Goal: Task Accomplishment & Management: Use online tool/utility

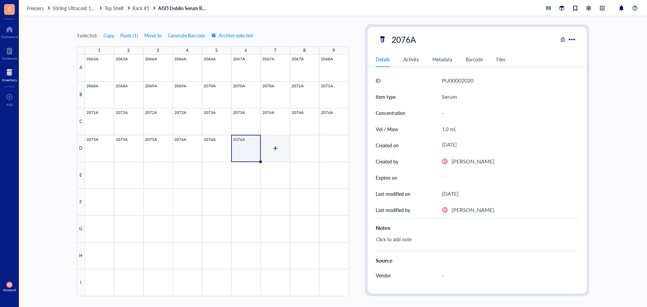
drag, startPoint x: 0, startPoint y: 0, endPoint x: 276, endPoint y: 147, distance: 312.7
click at [276, 147] on div at bounding box center [217, 176] width 264 height 242
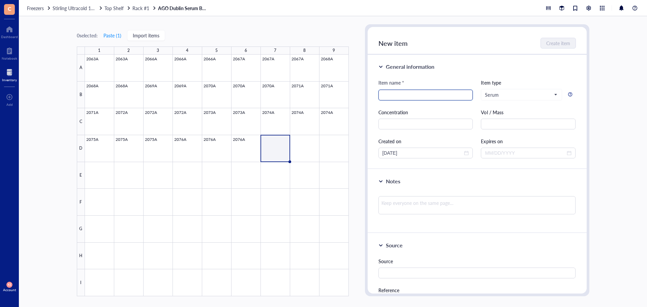
click at [396, 95] on input "search" at bounding box center [426, 95] width 87 height 10
type input "2077A"
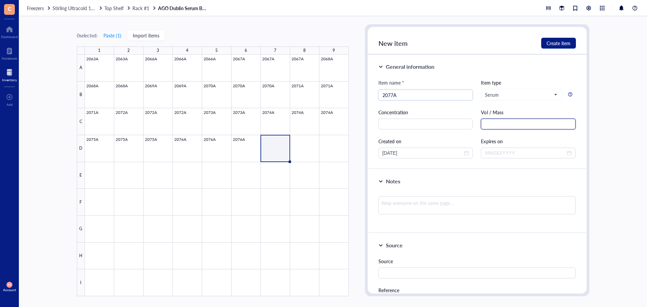
click at [559, 120] on input "text" at bounding box center [528, 124] width 95 height 11
paste input "[URL][DOMAIN_NAME]"
type input "[URL][DOMAIN_NAME]"
drag, startPoint x: 506, startPoint y: 123, endPoint x: 466, endPoint y: 121, distance: 40.8
click at [466, 121] on div "Item name * 2077A Item type Serum Concentration Vol / Mass 1.5 mL Created on [D…" at bounding box center [478, 119] width 198 height 80
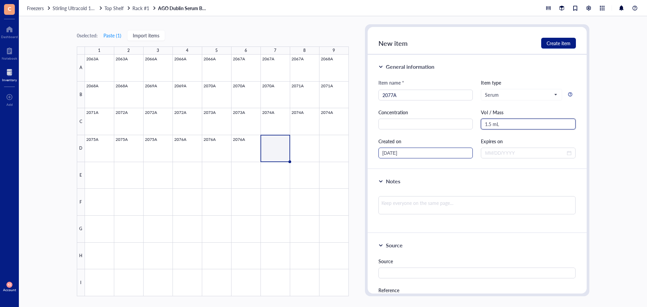
type input "1.5 mL"
drag, startPoint x: 394, startPoint y: 153, endPoint x: 374, endPoint y: 153, distance: 19.9
click at [374, 153] on div "General information Item name * 2077A Item type Serum Concentration Vol / Mass …" at bounding box center [477, 112] width 219 height 115
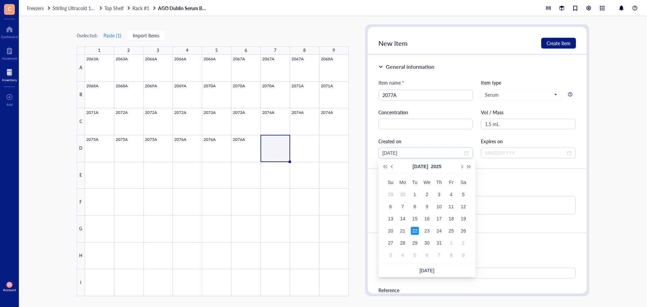
type input "[DATE]"
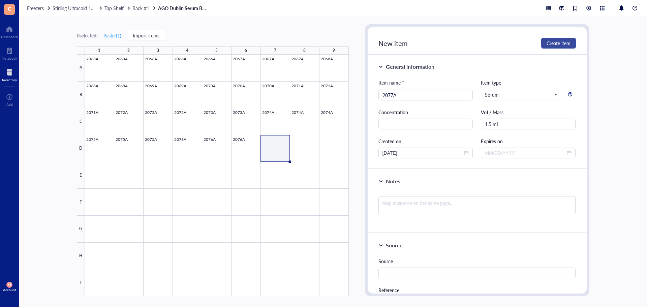
click at [549, 44] on span "Create item" at bounding box center [559, 42] width 24 height 5
type input "[DATE]"
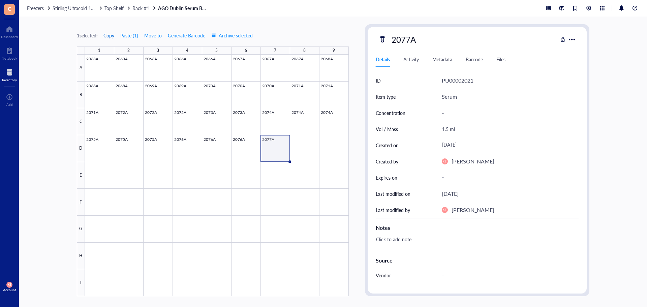
click at [110, 35] on span "Copy" at bounding box center [109, 35] width 11 height 5
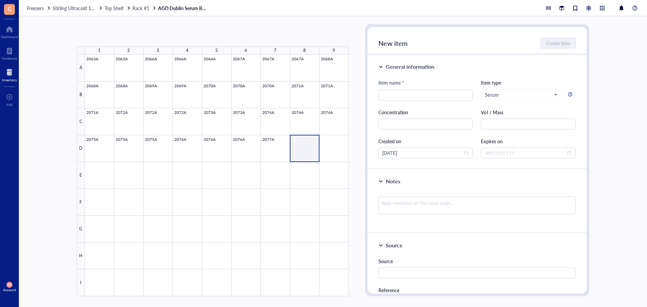
drag, startPoint x: 311, startPoint y: 146, endPoint x: 337, endPoint y: 151, distance: 26.4
click at [337, 151] on div at bounding box center [217, 176] width 264 height 242
click at [120, 37] on button "Paste ( 1 )" at bounding box center [112, 35] width 19 height 11
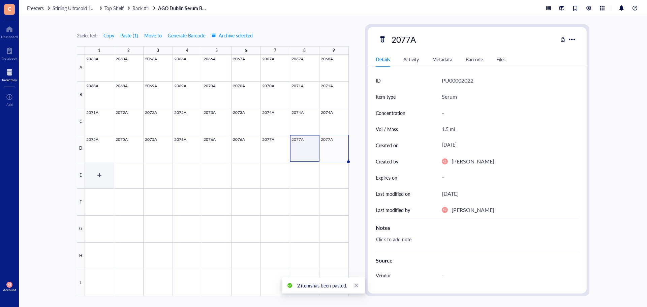
click at [94, 177] on div at bounding box center [217, 176] width 264 height 242
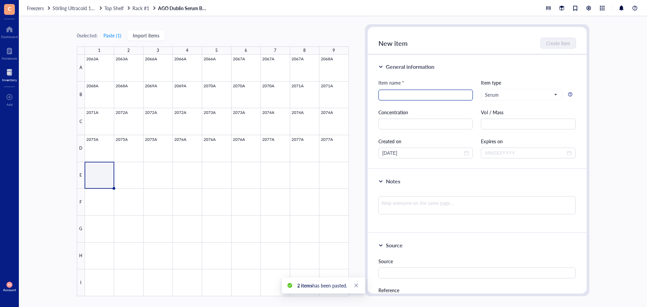
click at [402, 96] on input "search" at bounding box center [426, 95] width 87 height 10
click at [339, 150] on div at bounding box center [217, 176] width 264 height 242
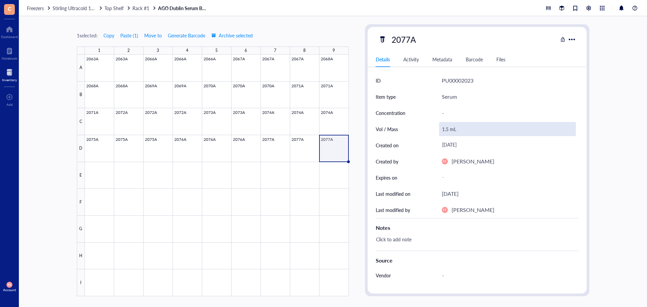
click at [443, 131] on div "1.5 mL" at bounding box center [507, 129] width 137 height 14
click at [443, 130] on input "1.5 mL" at bounding box center [508, 128] width 136 height 13
type input "0.75 mL"
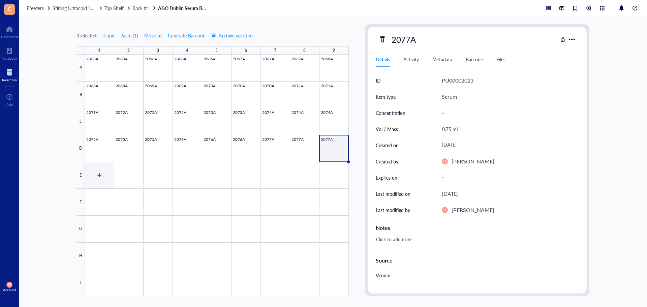
click at [101, 171] on div at bounding box center [217, 176] width 264 height 242
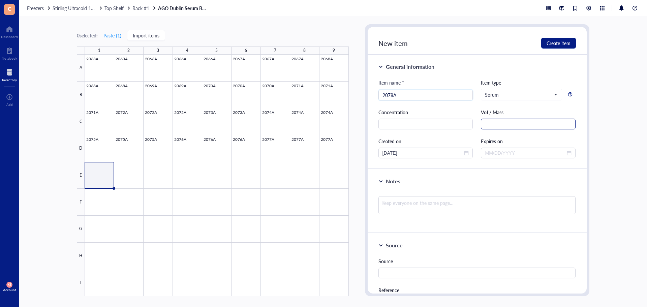
type input "2078A"
click at [491, 122] on input "text" at bounding box center [528, 124] width 95 height 11
paste input "1.5 mL"
type input "1.5 mL"
drag, startPoint x: 394, startPoint y: 153, endPoint x: 380, endPoint y: 153, distance: 13.8
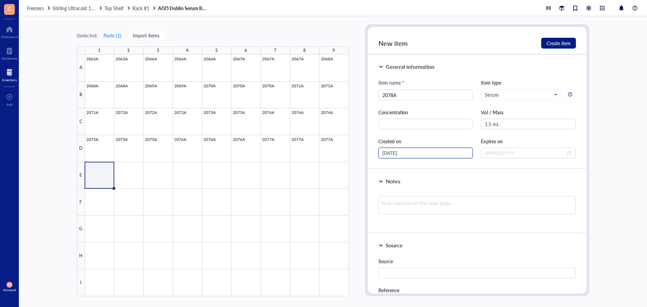
click at [380, 153] on div "[DATE]" at bounding box center [426, 153] width 95 height 11
type input "[DATE]"
click at [553, 48] on button "Create item" at bounding box center [558, 43] width 35 height 11
type input "[DATE]"
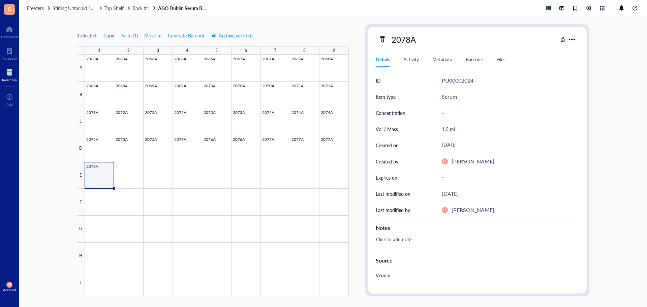
click at [111, 36] on span "Copy" at bounding box center [109, 35] width 11 height 5
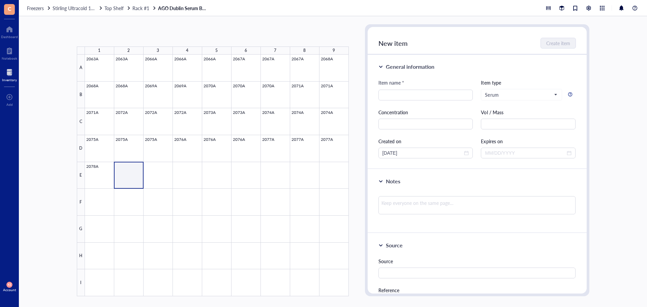
click at [152, 179] on div at bounding box center [217, 176] width 264 height 242
click at [114, 37] on button "Paste ( 1 )" at bounding box center [112, 35] width 19 height 11
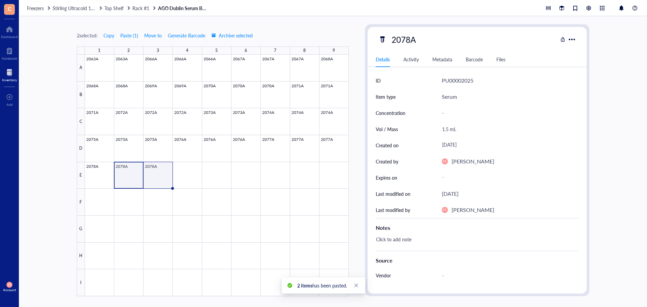
click at [156, 181] on div at bounding box center [217, 176] width 264 height 242
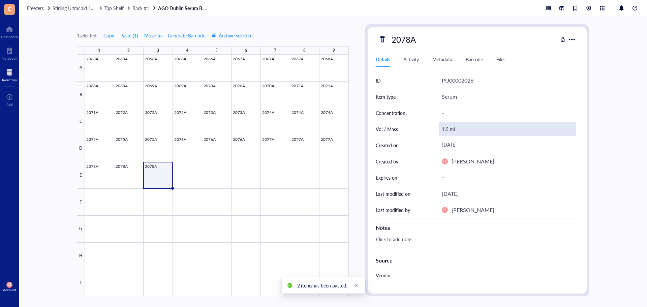
click at [446, 127] on div "1.5 mL" at bounding box center [507, 129] width 137 height 14
click at [448, 132] on input "1.5 mL" at bounding box center [508, 128] width 136 height 13
type input "1.2 mL"
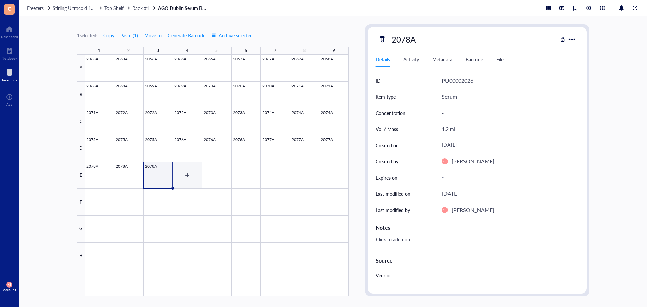
click at [184, 175] on div at bounding box center [217, 176] width 264 height 242
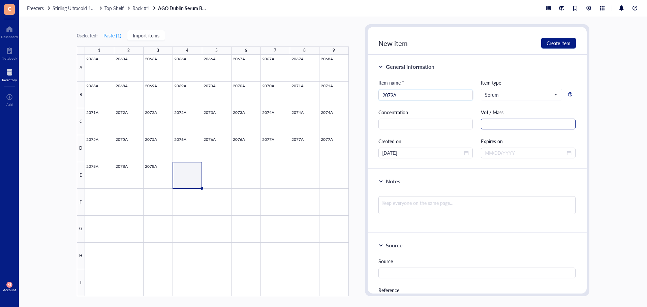
type input "2079A"
click at [506, 121] on input "text" at bounding box center [528, 124] width 95 height 11
paste input "1.5 mL"
type input "1.5 mL"
drag, startPoint x: 393, startPoint y: 154, endPoint x: 379, endPoint y: 154, distance: 14.2
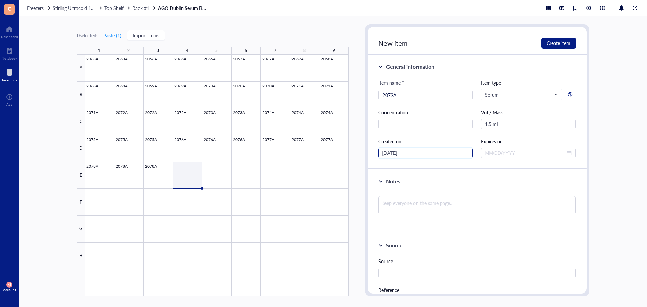
click at [379, 154] on div "[DATE]" at bounding box center [426, 153] width 95 height 11
type input "[DATE]"
click at [553, 39] on button "Create item" at bounding box center [558, 43] width 35 height 11
type input "[DATE]"
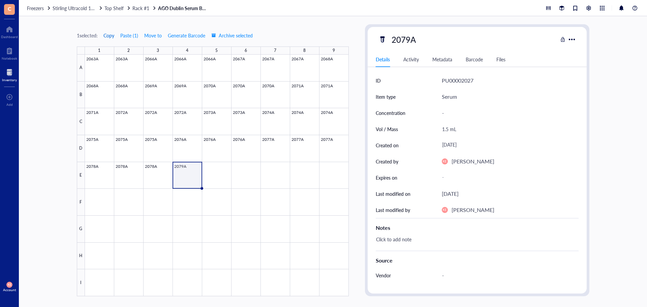
click at [107, 34] on span "Copy" at bounding box center [109, 35] width 11 height 5
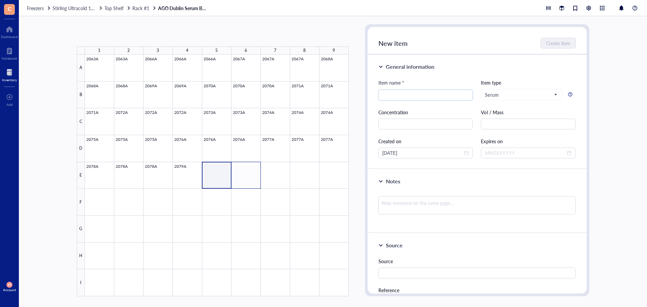
click at [242, 185] on div at bounding box center [217, 176] width 264 height 242
click at [115, 33] on button "Paste ( 1 )" at bounding box center [112, 35] width 19 height 11
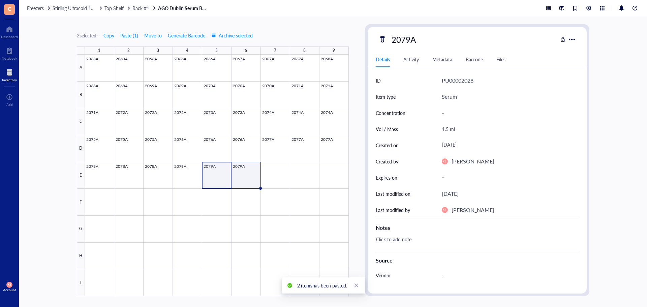
click at [246, 181] on div at bounding box center [217, 176] width 264 height 242
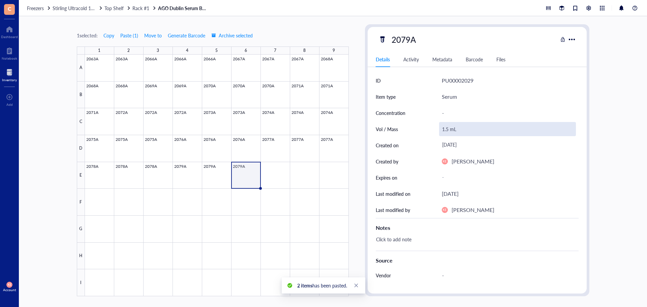
click at [448, 128] on div "1.5 mL" at bounding box center [507, 129] width 137 height 14
drag, startPoint x: 447, startPoint y: 129, endPoint x: 443, endPoint y: 131, distance: 4.7
click at [443, 131] on input "1.5 mL" at bounding box center [508, 128] width 136 height 13
type input "0.75 mL"
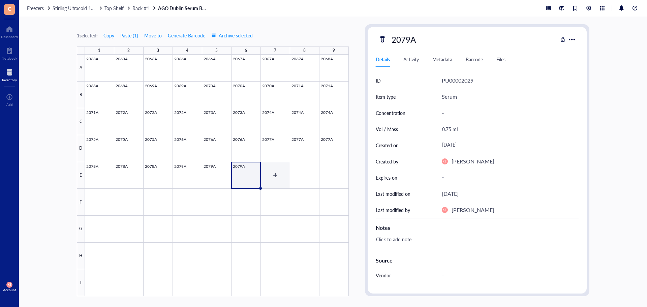
click at [280, 177] on div at bounding box center [217, 176] width 264 height 242
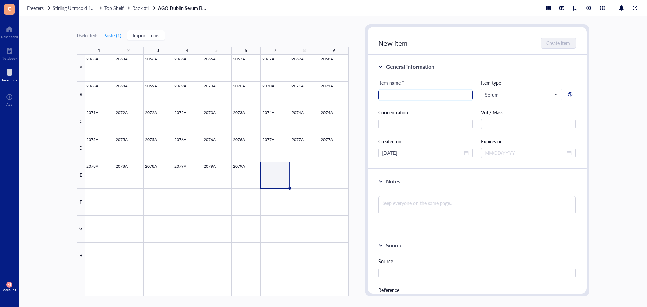
click at [385, 97] on input "search" at bounding box center [426, 95] width 87 height 10
type input "2080A"
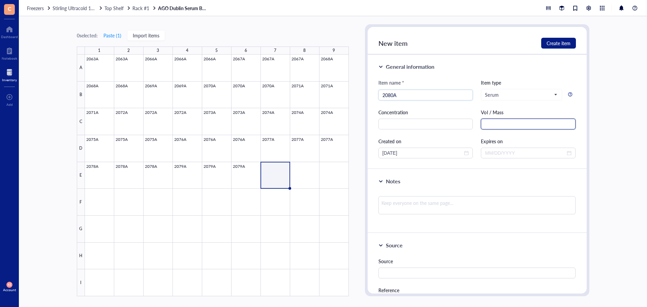
click at [519, 123] on input "text" at bounding box center [528, 124] width 95 height 11
paste input "1.5 mL"
type input "1.5 mL"
drag, startPoint x: 394, startPoint y: 153, endPoint x: 366, endPoint y: 153, distance: 28.0
click at [366, 153] on div "New item Create item General information Item name * 2080A Item type Serum Conc…" at bounding box center [477, 160] width 225 height 272
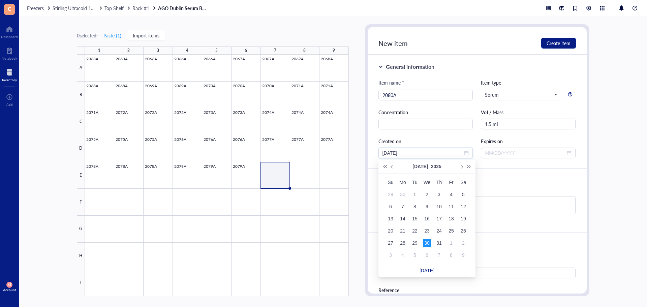
type input "[DATE]"
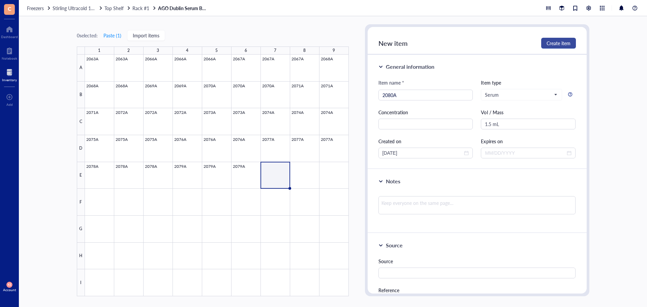
click at [561, 44] on span "Create item" at bounding box center [559, 42] width 24 height 5
type input "[DATE]"
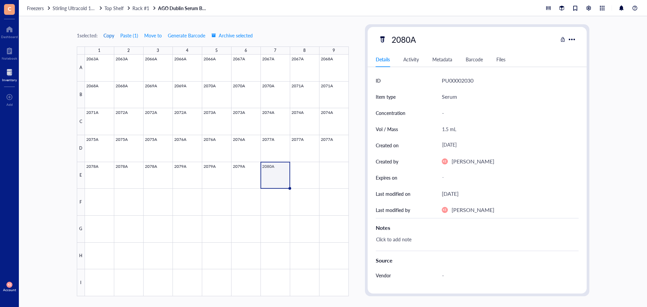
click at [110, 34] on span "Copy" at bounding box center [109, 35] width 11 height 5
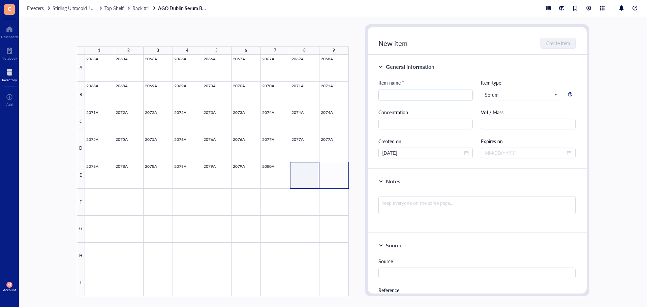
click at [330, 177] on div at bounding box center [217, 176] width 264 height 242
click at [120, 34] on button "Paste ( 1 )" at bounding box center [112, 35] width 19 height 11
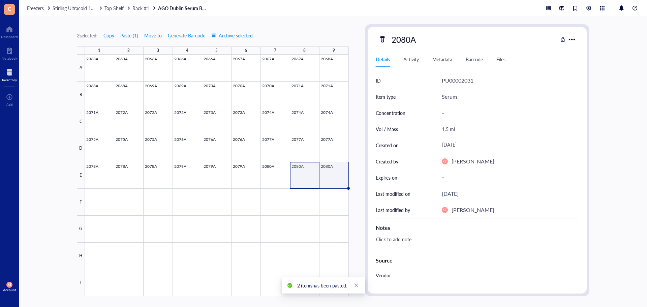
click at [329, 173] on div at bounding box center [217, 176] width 264 height 242
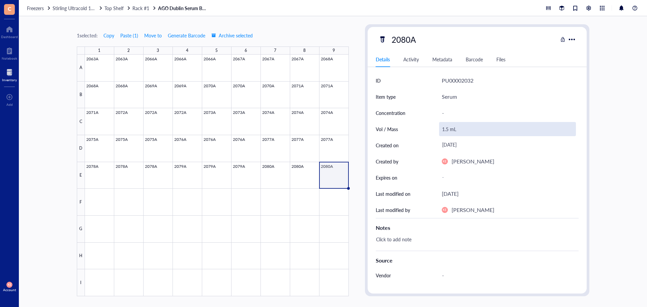
click at [449, 130] on div "1.5 mL" at bounding box center [507, 129] width 137 height 14
click at [444, 132] on input "1.5 mL" at bounding box center [508, 128] width 136 height 13
type input "0.5 mL"
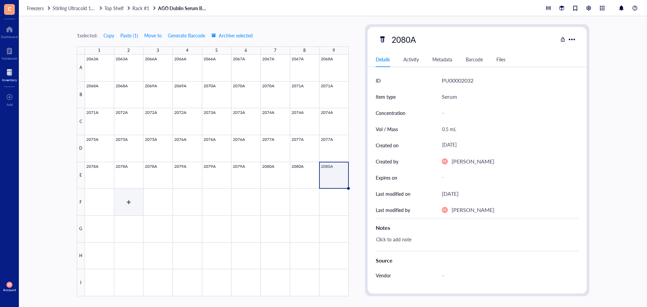
click at [107, 200] on div at bounding box center [217, 176] width 264 height 242
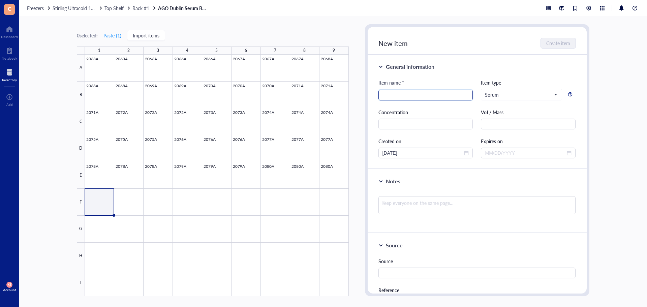
click at [392, 96] on input "search" at bounding box center [426, 95] width 87 height 10
type input "2081A"
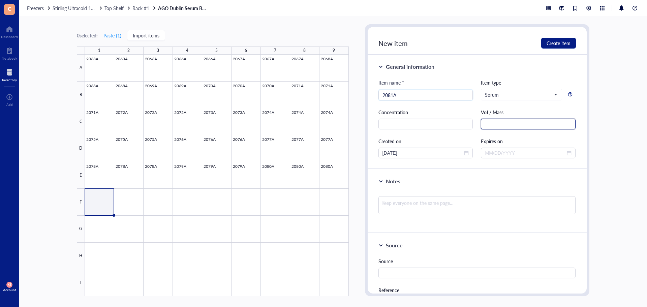
click at [507, 122] on input "text" at bounding box center [528, 124] width 95 height 11
paste input "1.5 mL"
type input "1.5 mL"
drag, startPoint x: 393, startPoint y: 153, endPoint x: 382, endPoint y: 154, distance: 10.9
click at [382, 154] on div "[DATE]" at bounding box center [426, 153] width 95 height 11
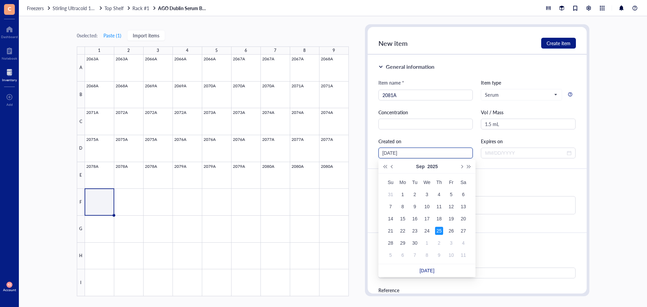
type input "[DATE]"
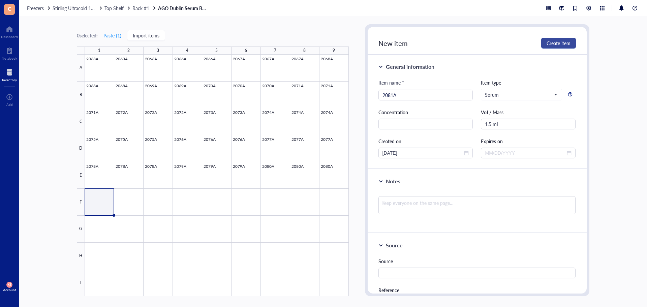
click at [550, 47] on button "Create item" at bounding box center [558, 43] width 35 height 11
type input "[DATE]"
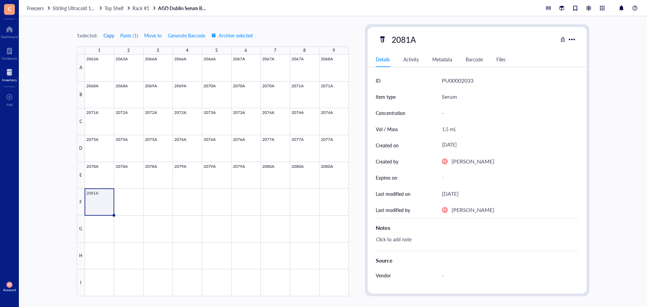
click at [108, 36] on span "Copy" at bounding box center [109, 35] width 11 height 5
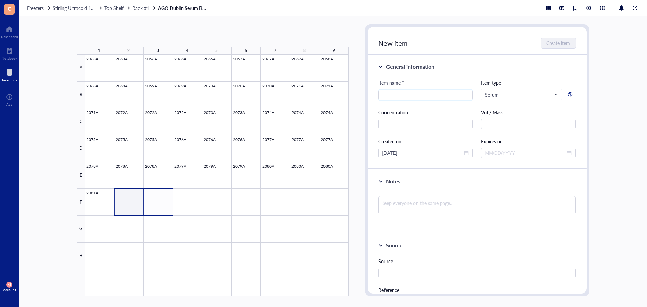
drag, startPoint x: 132, startPoint y: 203, endPoint x: 168, endPoint y: 204, distance: 35.7
click at [168, 204] on div at bounding box center [217, 176] width 264 height 242
click at [116, 37] on button "Paste ( 1 )" at bounding box center [112, 35] width 19 height 11
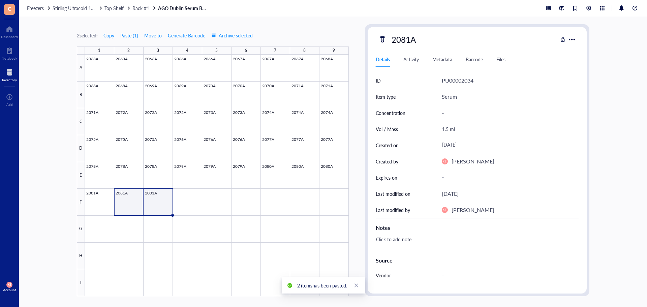
click at [161, 207] on div at bounding box center [217, 176] width 264 height 242
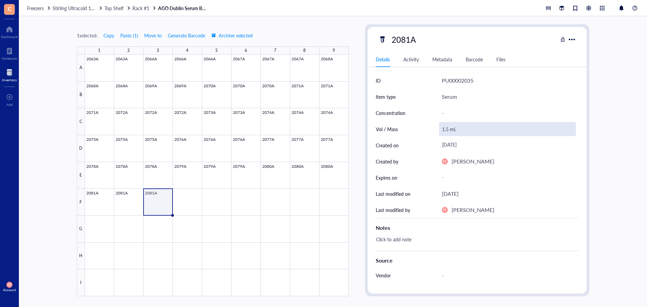
click at [445, 128] on div "1.5 mL" at bounding box center [507, 129] width 137 height 14
click at [446, 130] on input "1.5 mL" at bounding box center [508, 128] width 136 height 13
drag, startPoint x: 445, startPoint y: 128, endPoint x: 442, endPoint y: 131, distance: 3.8
click at [442, 131] on input "1.5 mL" at bounding box center [508, 128] width 136 height 13
type input "0.75 mL"
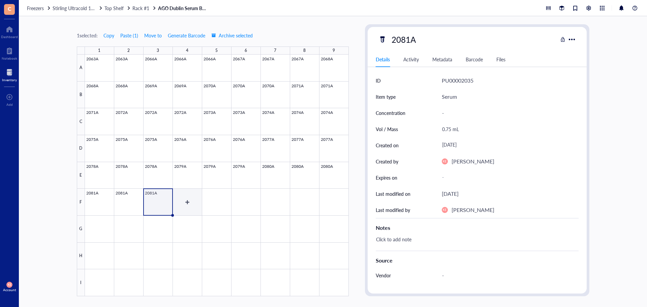
click at [184, 205] on div at bounding box center [217, 176] width 264 height 242
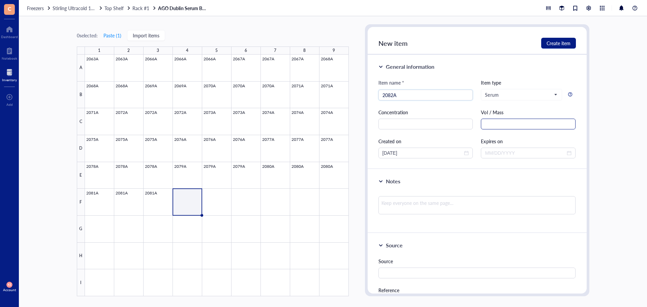
type input "2082A"
click at [498, 127] on input "text" at bounding box center [528, 124] width 95 height 11
paste input "1.5 mL"
type input "1.5 mL"
drag, startPoint x: 394, startPoint y: 153, endPoint x: 383, endPoint y: 155, distance: 11.7
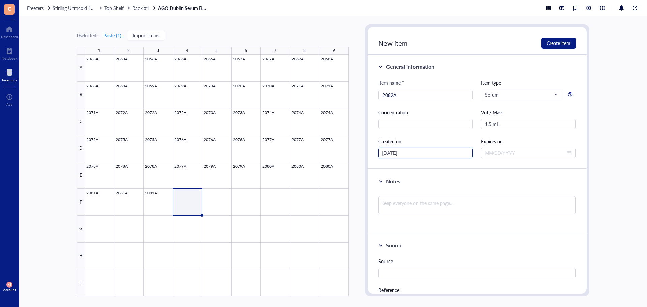
click at [383, 155] on input "[DATE]" at bounding box center [423, 152] width 81 height 7
type input "[DATE]"
click at [551, 39] on button "Create item" at bounding box center [558, 43] width 35 height 11
type input "[DATE]"
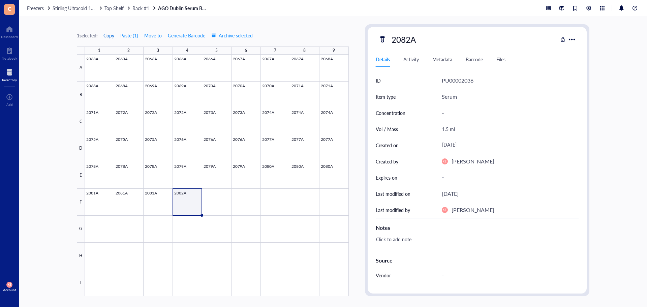
click at [109, 35] on span "Copy" at bounding box center [109, 35] width 11 height 5
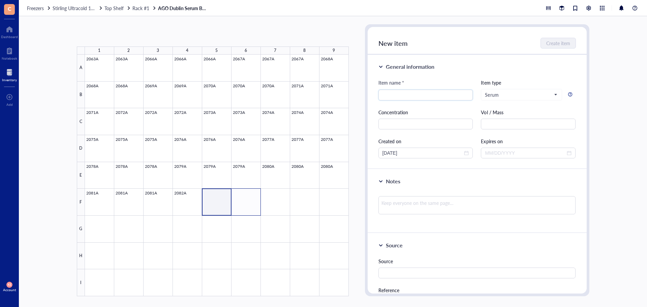
click at [246, 208] on div at bounding box center [217, 176] width 264 height 242
click at [114, 34] on button "Paste ( 1 )" at bounding box center [112, 35] width 19 height 11
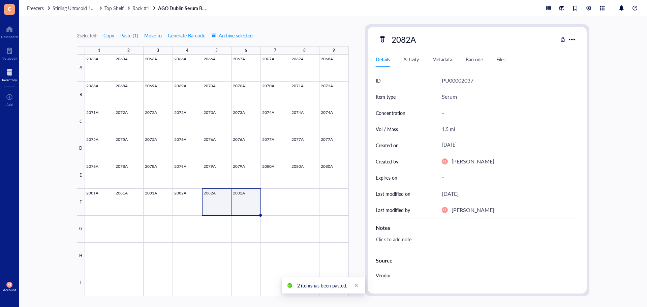
click at [241, 202] on div at bounding box center [217, 176] width 264 height 242
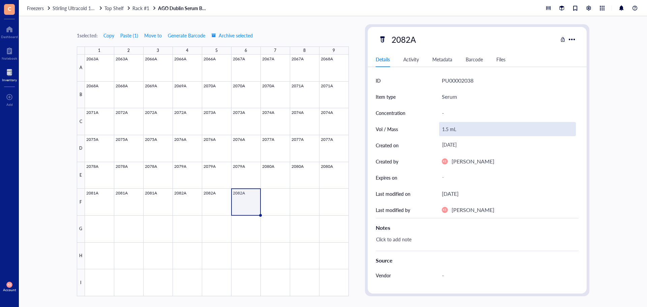
click at [444, 129] on div "1.5 mL" at bounding box center [507, 129] width 137 height 14
drag, startPoint x: 447, startPoint y: 129, endPoint x: 442, endPoint y: 131, distance: 5.4
click at [442, 131] on input "1.5 mL" at bounding box center [508, 128] width 136 height 13
type input "0.75 mL"
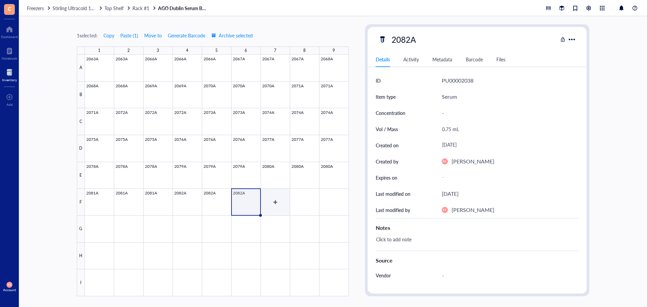
click at [278, 201] on div at bounding box center [217, 176] width 264 height 242
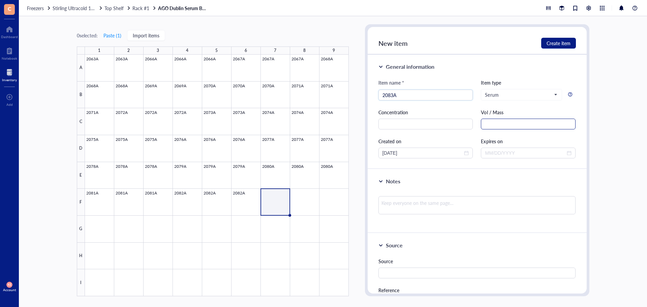
type input "2083A"
click at [490, 119] on input "text" at bounding box center [528, 124] width 95 height 11
paste input "1.5 mL"
type input "1.5 mL"
drag, startPoint x: 393, startPoint y: 155, endPoint x: 383, endPoint y: 156, distance: 10.5
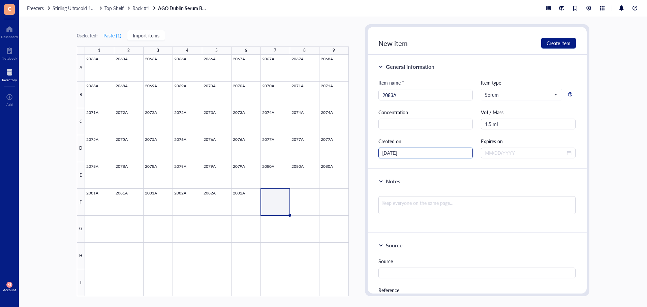
click at [383, 156] on input "[DATE]" at bounding box center [423, 152] width 81 height 7
type input "[DATE]"
click at [558, 41] on span "Create item" at bounding box center [559, 42] width 24 height 5
type input "[DATE]"
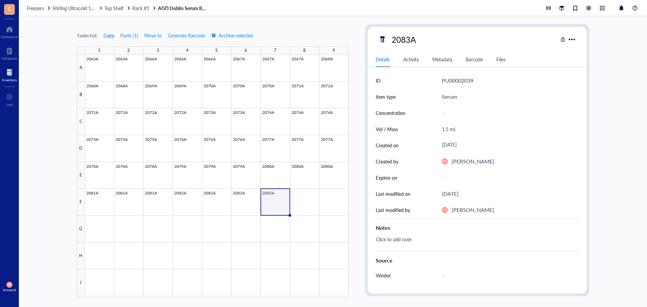
click at [110, 34] on span "Copy" at bounding box center [109, 35] width 11 height 5
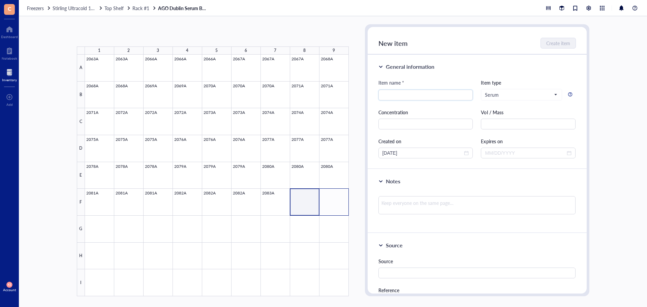
click at [329, 203] on div at bounding box center [217, 176] width 264 height 242
click at [112, 36] on button "Paste ( 1 )" at bounding box center [112, 35] width 19 height 11
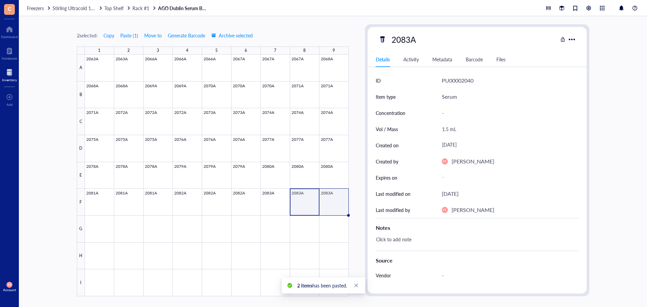
click at [332, 206] on div at bounding box center [217, 176] width 264 height 242
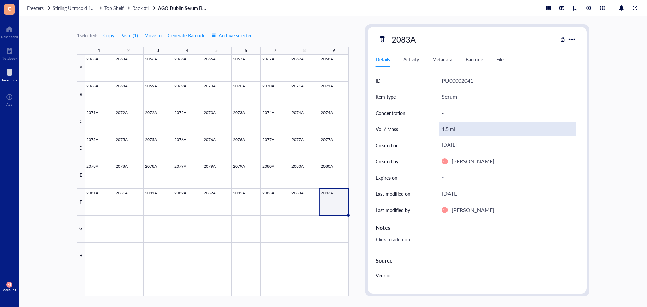
click at [444, 132] on div "1.5 mL" at bounding box center [507, 129] width 137 height 14
click at [443, 131] on input "1.5 mL" at bounding box center [508, 128] width 136 height 13
type input "0.5 mL"
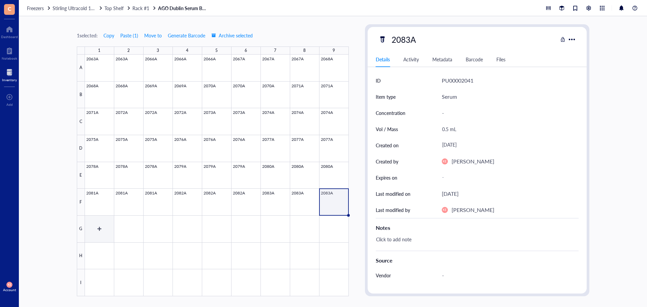
click at [103, 228] on div at bounding box center [217, 176] width 264 height 242
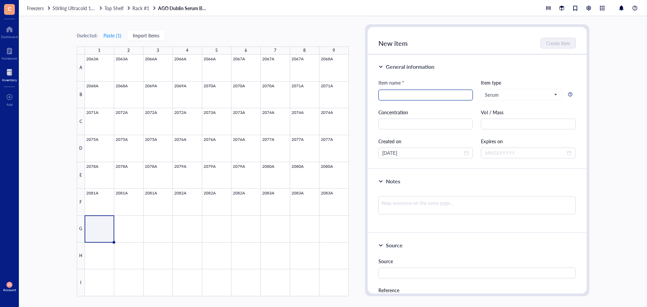
click at [391, 93] on input "search" at bounding box center [426, 95] width 87 height 10
type input "2084A"
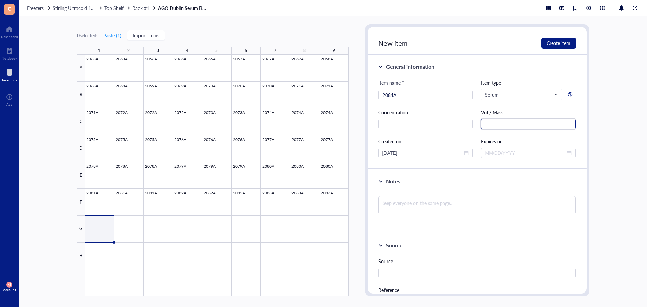
click at [504, 125] on input "text" at bounding box center [528, 124] width 95 height 11
paste input "1.5 mL"
type input "1.5 mL"
drag, startPoint x: 393, startPoint y: 153, endPoint x: 383, endPoint y: 157, distance: 11.5
click at [383, 157] on div "[DATE]" at bounding box center [426, 153] width 95 height 11
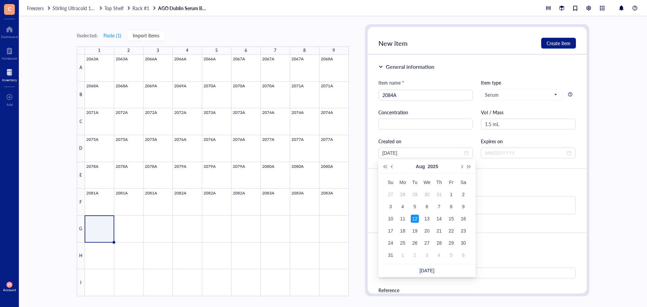
click at [405, 140] on div "Created on" at bounding box center [426, 141] width 95 height 7
type input "[DATE]"
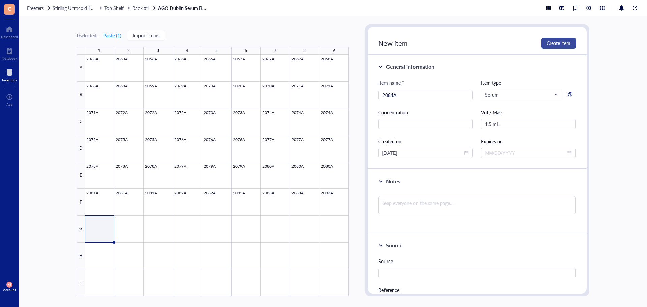
click at [556, 45] on span "Create item" at bounding box center [559, 42] width 24 height 5
type input "[DATE]"
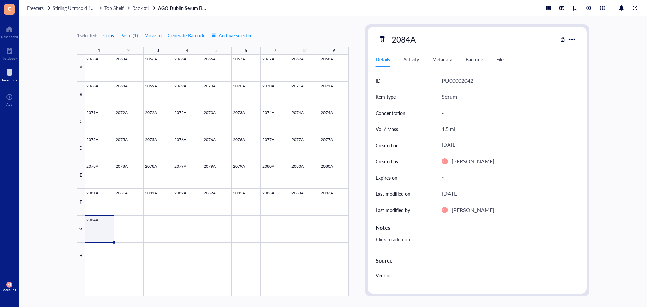
click at [110, 38] on span "Copy" at bounding box center [109, 35] width 11 height 5
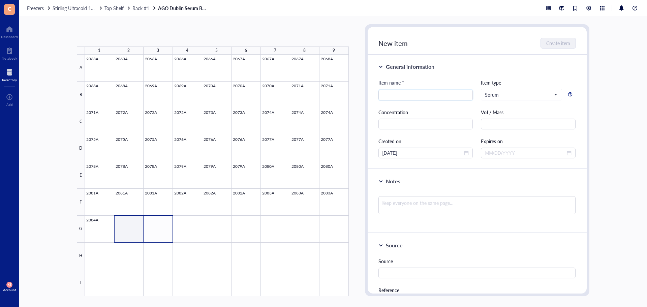
drag, startPoint x: 131, startPoint y: 227, endPoint x: 162, endPoint y: 229, distance: 31.1
click at [162, 229] on div at bounding box center [217, 176] width 264 height 242
click at [113, 33] on button "Paste ( 1 )" at bounding box center [112, 35] width 19 height 11
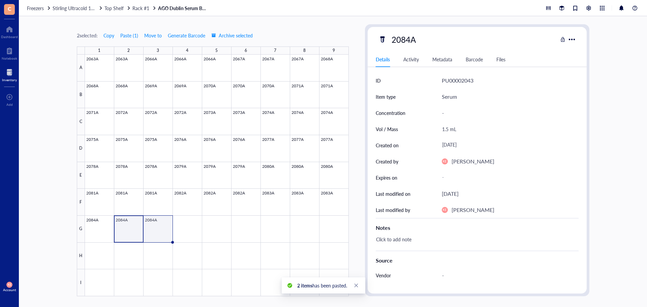
click at [169, 229] on div at bounding box center [217, 176] width 264 height 242
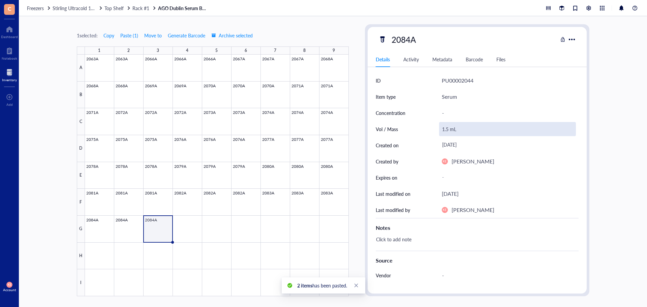
click at [449, 129] on div "1.5 mL" at bounding box center [507, 129] width 137 height 14
click at [446, 130] on input "1.5 mL" at bounding box center [508, 128] width 136 height 13
type input "1.0 mL"
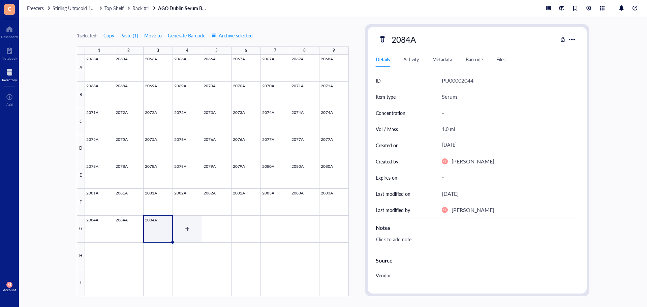
click at [182, 234] on div at bounding box center [217, 176] width 264 height 242
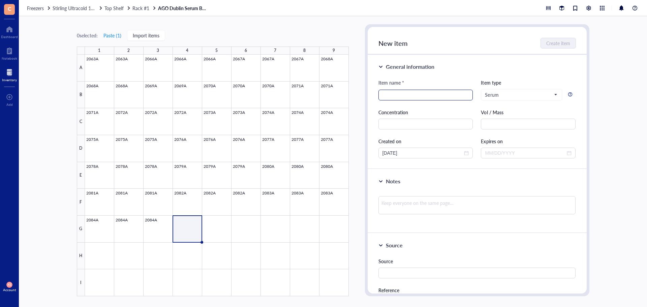
click at [392, 96] on input "search" at bounding box center [426, 95] width 87 height 10
type input "2085A"
click at [495, 123] on input "text" at bounding box center [528, 124] width 95 height 11
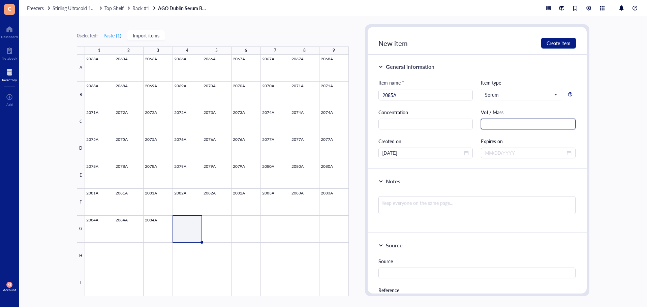
paste input "1.5 mL"
type input "1.5 mL"
drag, startPoint x: 393, startPoint y: 153, endPoint x: 378, endPoint y: 155, distance: 15.9
click at [378, 155] on div "General information Item name * 2085A Item type Serum Concentration Vol / Mass …" at bounding box center [477, 112] width 219 height 115
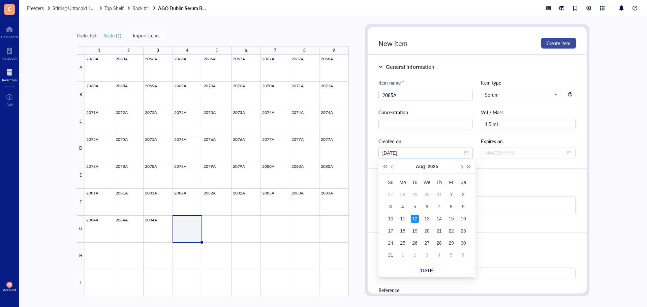
type input "[DATE]"
click at [559, 43] on span "Create item" at bounding box center [559, 42] width 24 height 5
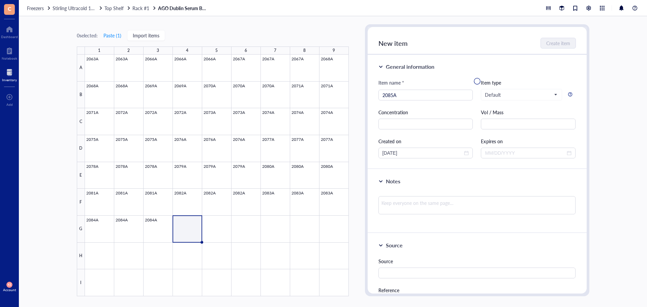
type input "[DATE]"
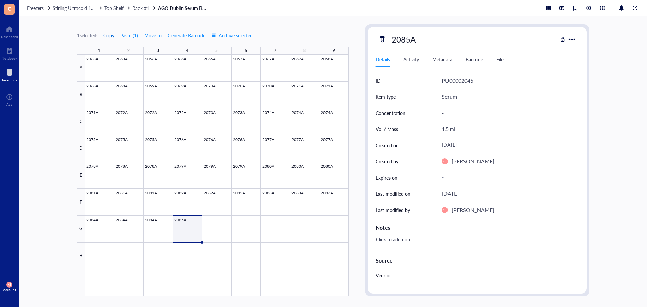
click at [110, 36] on span "Copy" at bounding box center [109, 35] width 11 height 5
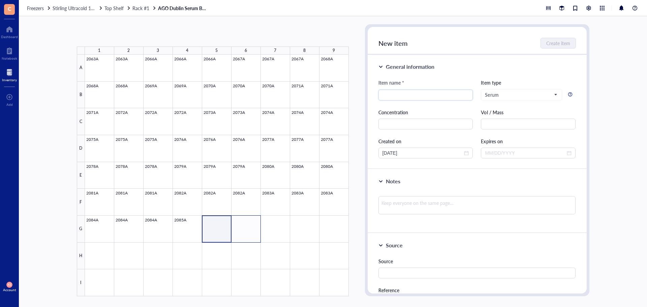
drag, startPoint x: 217, startPoint y: 229, endPoint x: 243, endPoint y: 229, distance: 26.3
click at [243, 229] on div at bounding box center [217, 176] width 264 height 242
click at [117, 35] on button "Paste ( 1 )" at bounding box center [112, 35] width 19 height 11
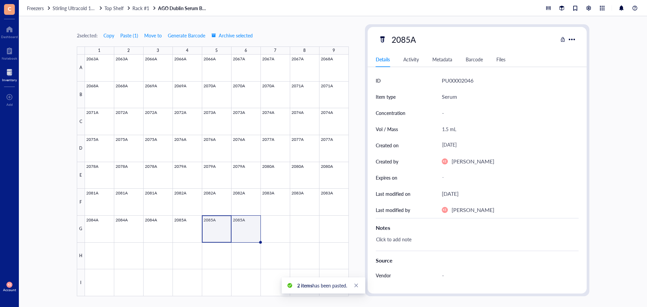
click at [244, 231] on div at bounding box center [217, 176] width 264 height 242
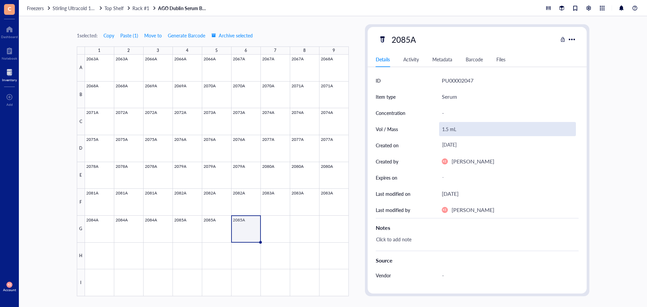
click at [448, 127] on div "1.5 mL" at bounding box center [507, 129] width 137 height 14
click at [447, 130] on input "1.5 mL" at bounding box center [508, 128] width 136 height 13
type input "1.0 mL"
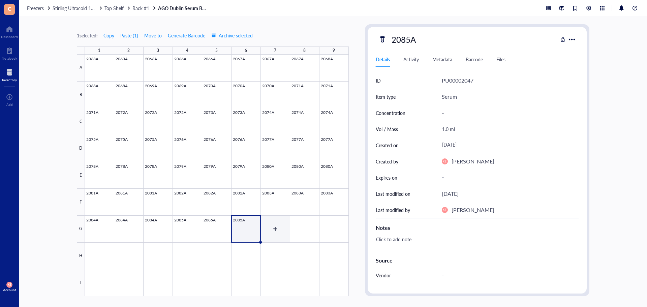
click at [280, 226] on div at bounding box center [217, 176] width 264 height 242
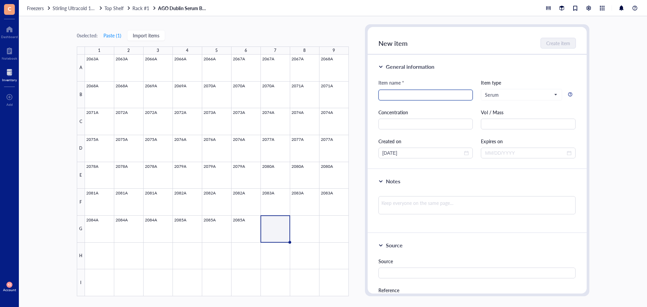
click at [402, 98] on input "search" at bounding box center [426, 95] width 87 height 10
type input "2086A"
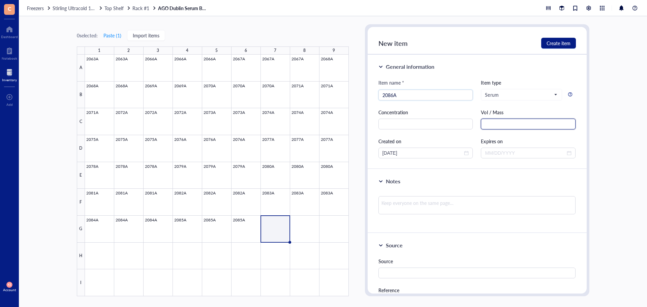
click at [523, 126] on input "text" at bounding box center [528, 124] width 95 height 11
paste input "1.5 mL"
type input "1.5 mL"
drag, startPoint x: 394, startPoint y: 153, endPoint x: 383, endPoint y: 154, distance: 10.9
click at [383, 154] on input "[DATE]" at bounding box center [423, 152] width 81 height 7
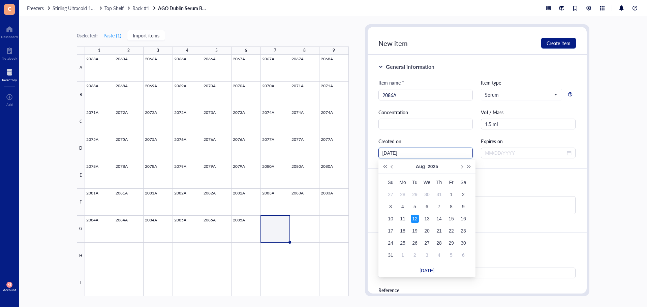
type input "[DATE]"
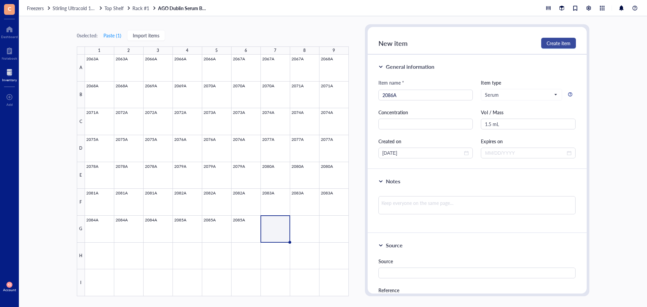
click at [559, 46] on span "Create item" at bounding box center [559, 42] width 24 height 5
type input "[DATE]"
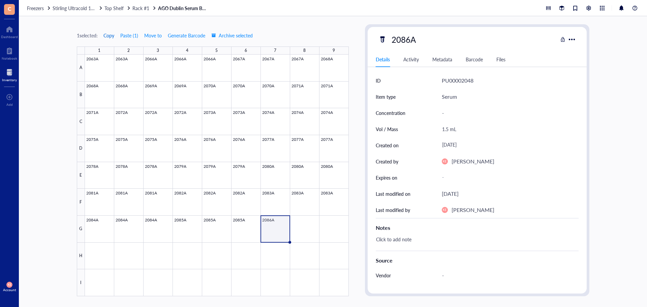
click at [106, 35] on span "Copy" at bounding box center [109, 35] width 11 height 5
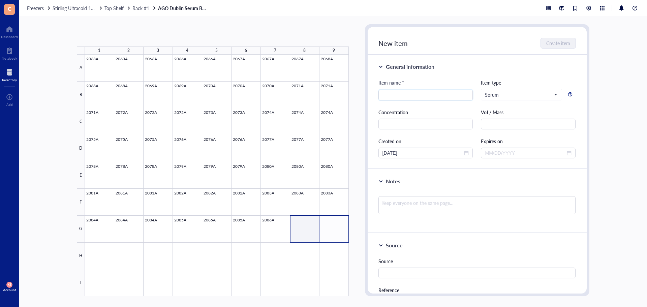
click at [338, 229] on div at bounding box center [217, 176] width 264 height 242
click at [112, 32] on button "Paste ( 1 )" at bounding box center [112, 35] width 19 height 11
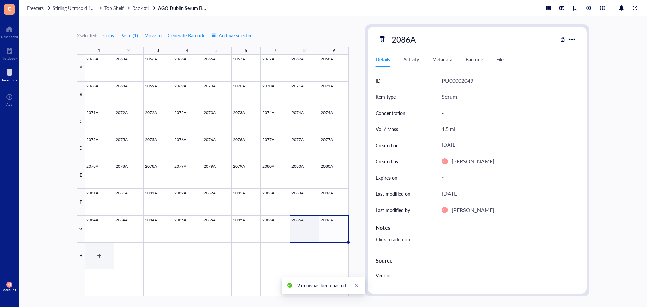
drag, startPoint x: 95, startPoint y: 257, endPoint x: 186, endPoint y: 216, distance: 99.3
click at [95, 257] on div at bounding box center [217, 176] width 264 height 242
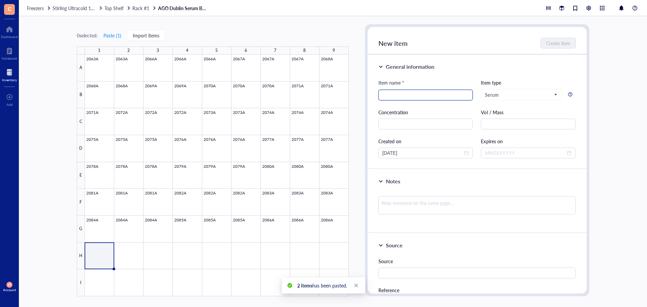
click at [381, 93] on div at bounding box center [426, 95] width 95 height 11
type input "2087A"
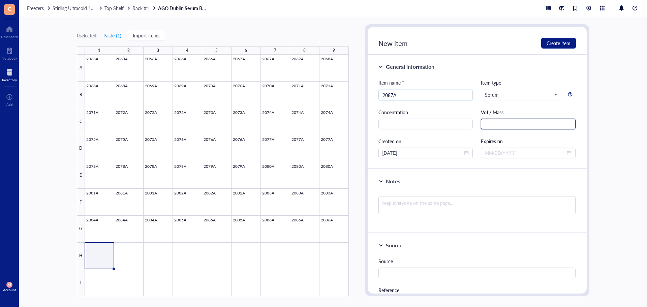
click at [498, 122] on input "text" at bounding box center [528, 124] width 95 height 11
paste input "1.5 mL"
type input "1.5 mL"
drag, startPoint x: 394, startPoint y: 152, endPoint x: 378, endPoint y: 154, distance: 16.3
click at [378, 154] on div "General information Item name * 2087A Item type Serum Concentration Vol / Mass …" at bounding box center [477, 112] width 219 height 115
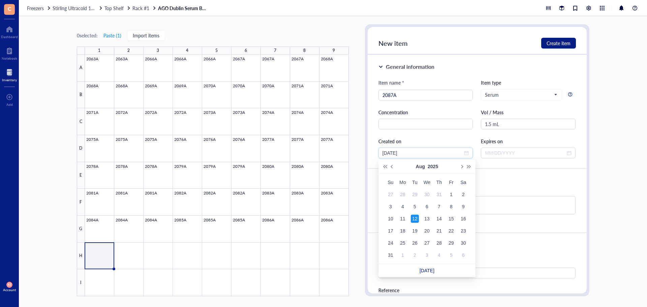
type input "[DATE]"
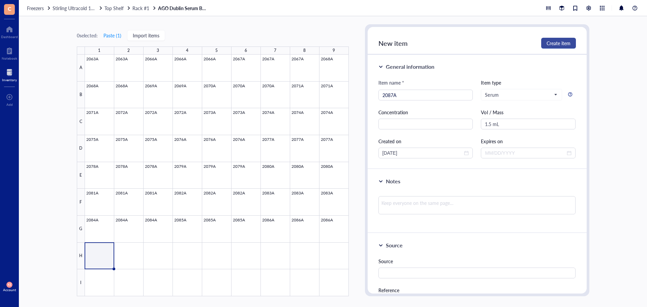
click at [552, 40] on span "Create item" at bounding box center [559, 42] width 24 height 5
type input "[DATE]"
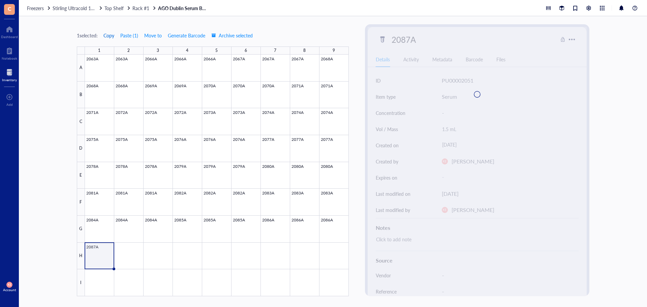
click at [112, 34] on span "Copy" at bounding box center [109, 35] width 11 height 5
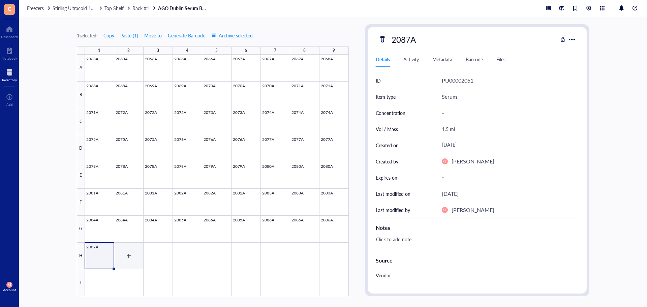
click at [128, 255] on div at bounding box center [217, 176] width 264 height 242
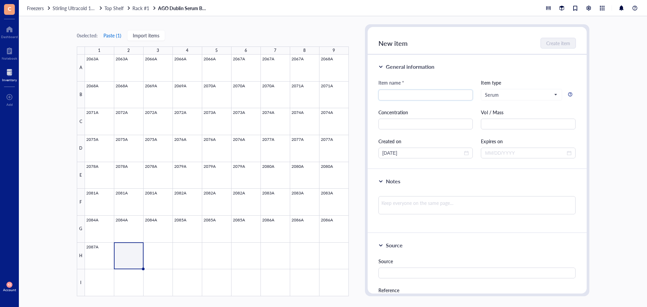
click at [112, 36] on button "Paste ( 1 )" at bounding box center [112, 35] width 19 height 11
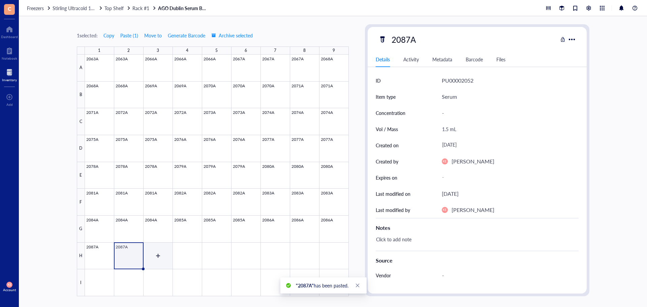
click at [160, 259] on div at bounding box center [217, 176] width 264 height 242
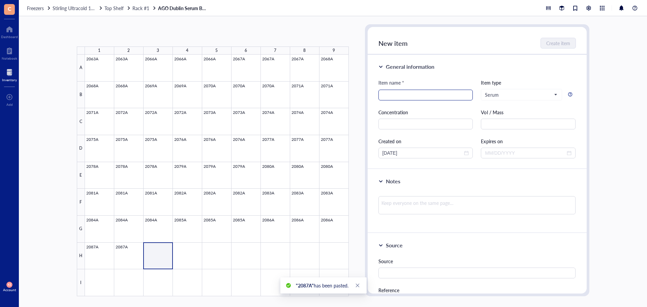
click at [391, 92] on input "search" at bounding box center [426, 95] width 87 height 10
type input "2088A"
click at [496, 118] on div "Vol / Mass" at bounding box center [528, 119] width 95 height 21
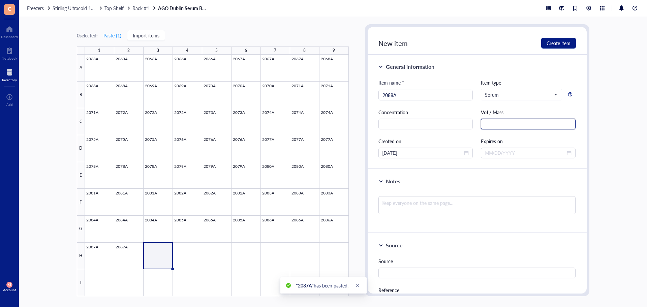
click at [497, 122] on input "text" at bounding box center [528, 124] width 95 height 11
paste input "1.5 mL"
type input "1.5 mL"
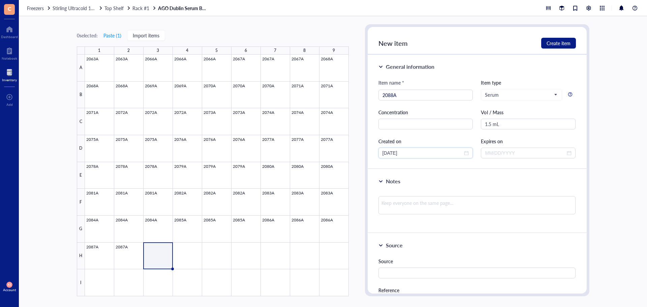
drag, startPoint x: 394, startPoint y: 154, endPoint x: 375, endPoint y: 154, distance: 19.2
click at [375, 154] on div "General information Item name * 2088A Item type Serum Concentration Vol / Mass …" at bounding box center [477, 112] width 219 height 115
click at [492, 57] on div "General information Item name * 2088A Item type Serum Concentration Vol / Mass …" at bounding box center [477, 112] width 219 height 115
type input "[DATE]"
click at [542, 49] on div "New item Create item" at bounding box center [477, 41] width 219 height 28
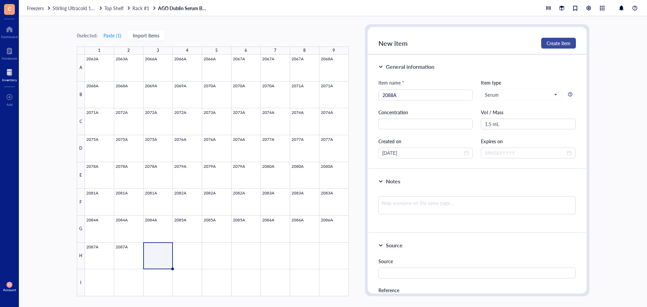
click at [545, 47] on button "Create item" at bounding box center [558, 43] width 35 height 11
type input "[DATE]"
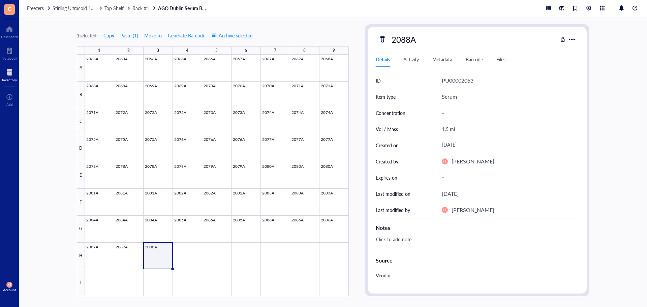
click at [110, 35] on span "Copy" at bounding box center [109, 35] width 11 height 5
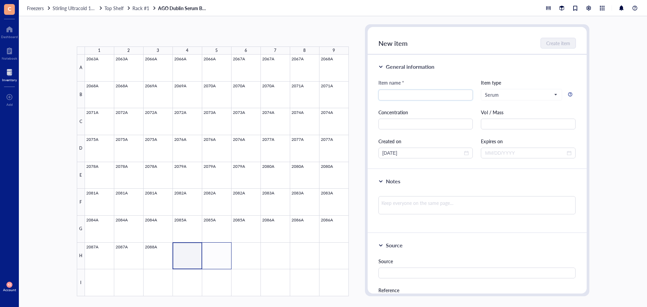
click at [225, 261] on div at bounding box center [217, 176] width 264 height 242
click at [113, 32] on button "Paste ( 1 )" at bounding box center [112, 35] width 19 height 11
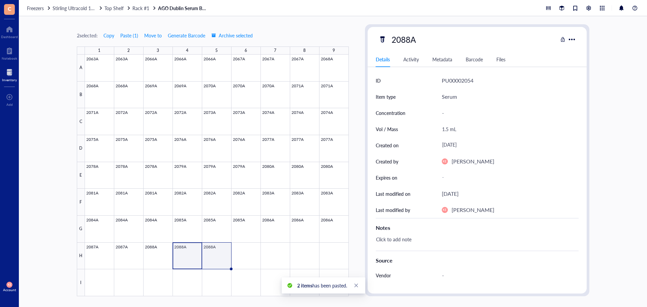
click at [219, 262] on div at bounding box center [217, 176] width 264 height 242
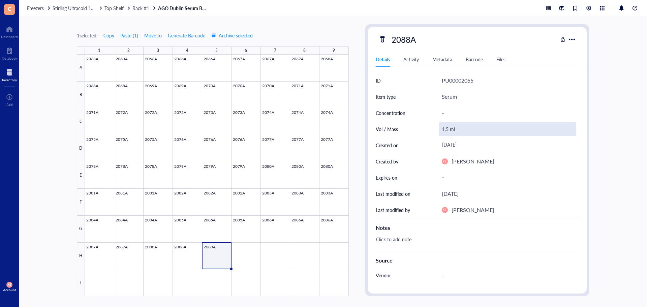
click at [449, 131] on div "1.5 mL" at bounding box center [507, 129] width 137 height 14
click at [448, 131] on input "1.5 mL" at bounding box center [508, 128] width 136 height 13
type input "1.0 mL"
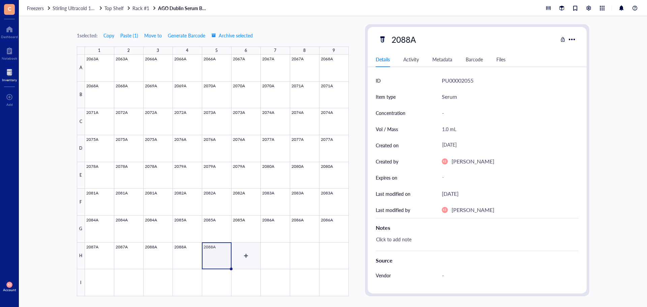
click at [254, 256] on div at bounding box center [217, 176] width 264 height 242
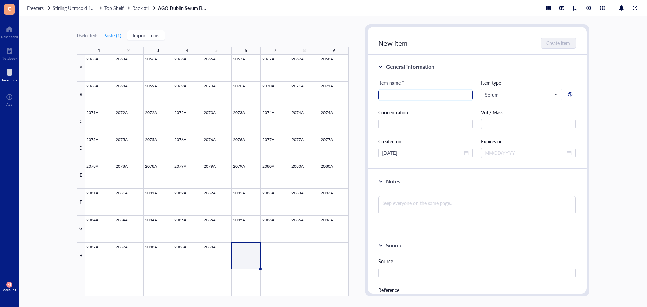
click at [403, 95] on input "search" at bounding box center [426, 95] width 87 height 10
type input "2090A"
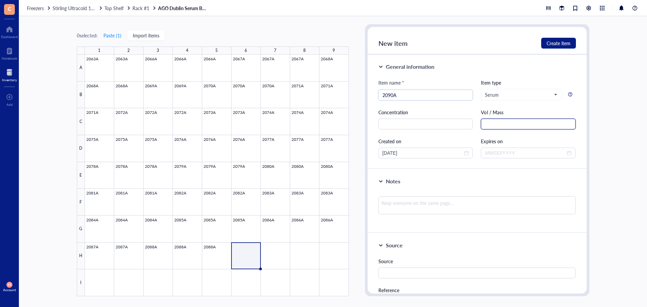
drag, startPoint x: 481, startPoint y: 121, endPoint x: 487, endPoint y: 123, distance: 5.7
click at [482, 121] on input "text" at bounding box center [528, 124] width 95 height 11
paste input "1.5 mL"
type input "1.5 mL"
drag, startPoint x: 393, startPoint y: 152, endPoint x: 375, endPoint y: 154, distance: 17.9
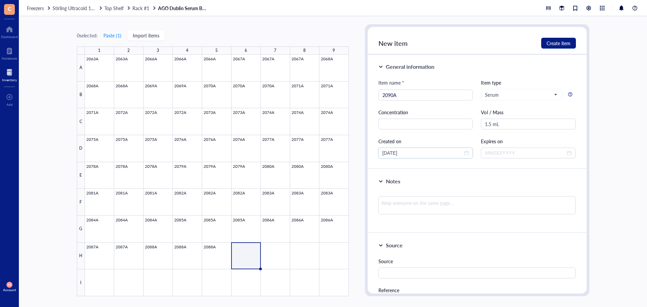
click at [375, 154] on div "General information Item name * 2090A Item type Serum Concentration Vol / Mass …" at bounding box center [477, 112] width 219 height 115
click at [393, 152] on input "[DATE]" at bounding box center [423, 152] width 81 height 7
drag, startPoint x: 393, startPoint y: 154, endPoint x: 377, endPoint y: 154, distance: 16.5
click at [377, 154] on div "General information Item name * 2090A Item type Serum Concentration Vol / Mass …" at bounding box center [477, 112] width 219 height 115
type input "[DATE]"
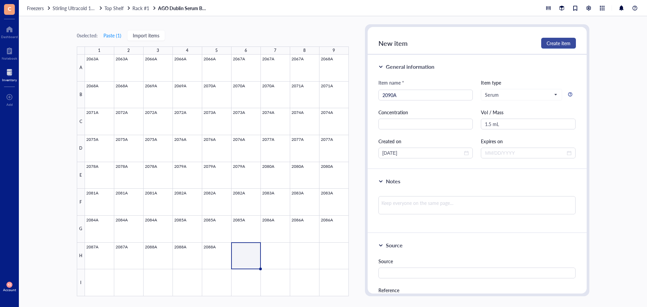
click at [553, 42] on span "Create item" at bounding box center [559, 42] width 24 height 5
type input "[DATE]"
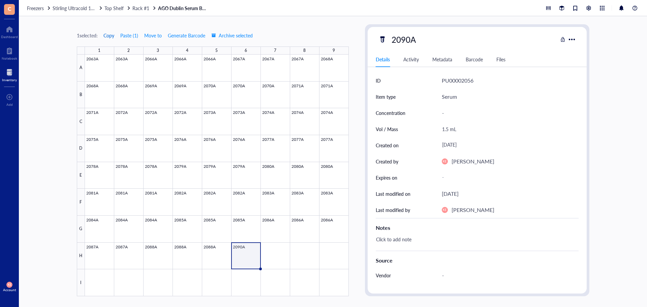
click at [108, 34] on span "Copy" at bounding box center [109, 35] width 11 height 5
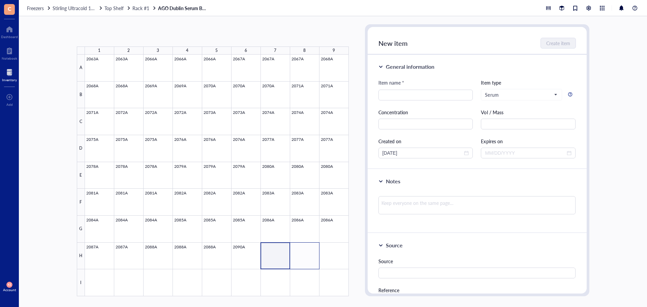
drag, startPoint x: 276, startPoint y: 256, endPoint x: 303, endPoint y: 256, distance: 26.6
click at [303, 256] on div at bounding box center [217, 176] width 264 height 242
click at [120, 36] on button "Paste ( 1 )" at bounding box center [112, 35] width 19 height 11
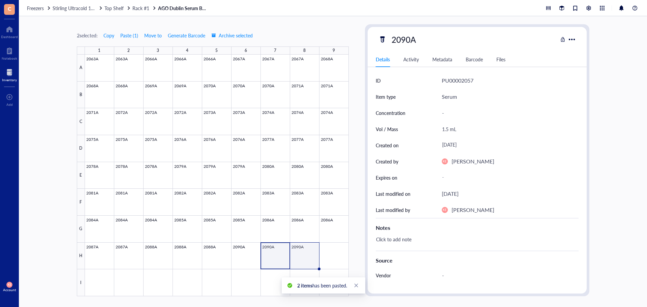
click at [310, 256] on div at bounding box center [217, 176] width 264 height 242
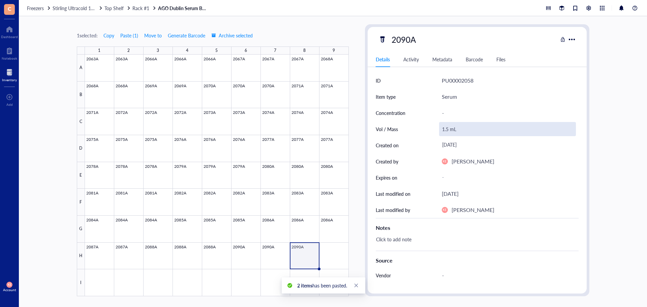
click at [448, 130] on div "1.5 mL" at bounding box center [507, 129] width 137 height 14
click at [447, 131] on input "1.5 mL" at bounding box center [508, 128] width 136 height 13
click at [448, 130] on input "1.5 mL" at bounding box center [508, 128] width 136 height 13
type input "1.0 mL"
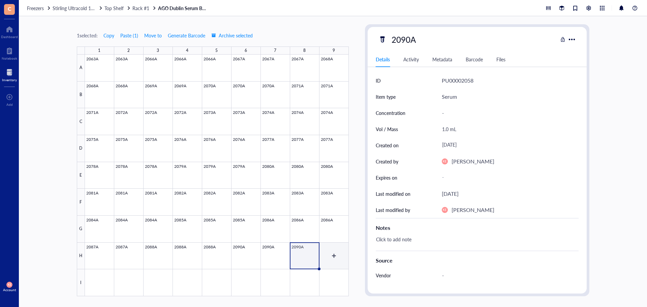
click at [336, 259] on div at bounding box center [217, 176] width 264 height 242
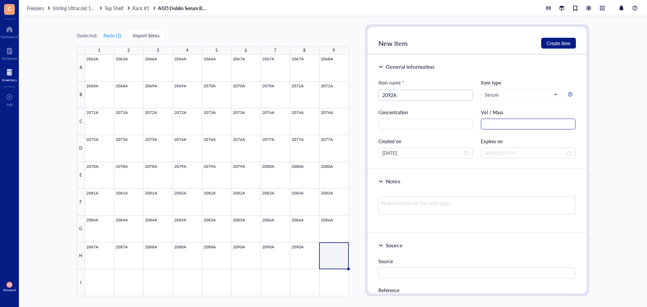
type input "2092A"
click at [498, 120] on input "text" at bounding box center [528, 124] width 95 height 11
paste input "1.5 mL"
type input "1.5 mL"
drag, startPoint x: 395, startPoint y: 153, endPoint x: 367, endPoint y: 154, distance: 27.7
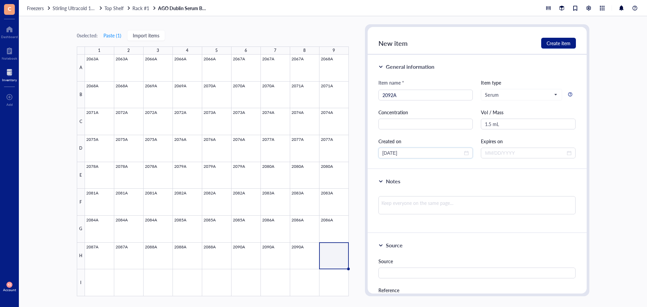
click at [367, 154] on div "New item Create item General information Item name * 2092A Item type Serum Conc…" at bounding box center [477, 160] width 225 height 272
type input "[DATE]"
click at [544, 45] on button "Create item" at bounding box center [558, 43] width 35 height 11
type input "[DATE]"
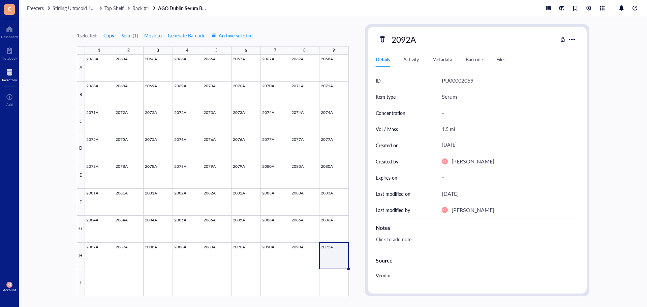
click at [109, 36] on span "Copy" at bounding box center [109, 35] width 11 height 5
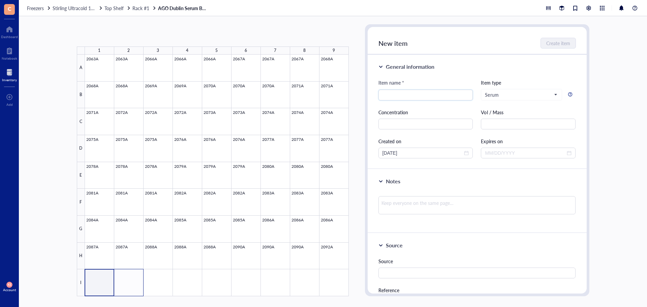
click at [139, 288] on div at bounding box center [217, 176] width 264 height 242
click at [112, 38] on button "Paste ( 1 )" at bounding box center [112, 35] width 19 height 11
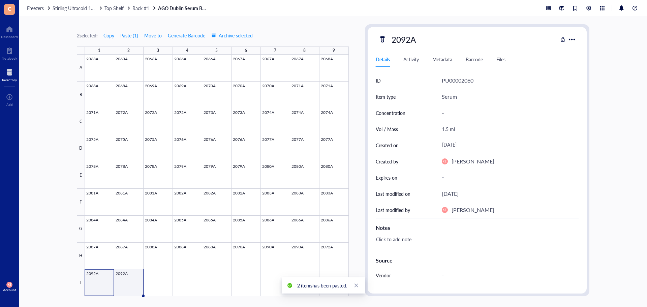
click at [130, 284] on div at bounding box center [217, 176] width 264 height 242
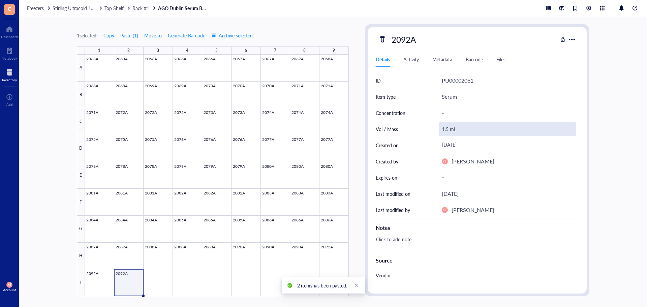
click at [444, 129] on div "1.5 mL" at bounding box center [507, 129] width 137 height 14
click at [445, 129] on input "1.5 mL" at bounding box center [508, 128] width 136 height 13
click at [443, 131] on input "1.5 mL" at bounding box center [508, 128] width 136 height 13
type input "0.75 mL"
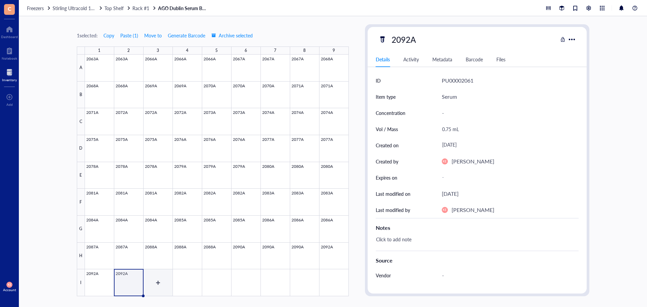
click at [165, 275] on div at bounding box center [217, 176] width 264 height 242
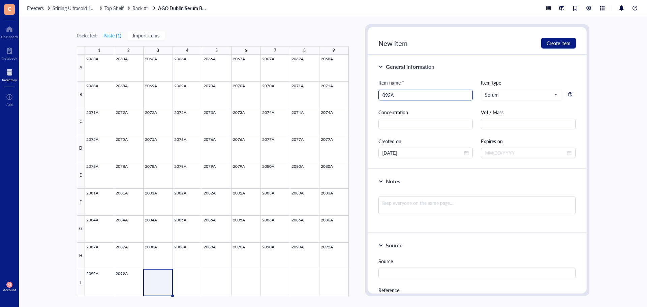
click at [383, 97] on input "093A" at bounding box center [426, 95] width 87 height 10
type input "2093A"
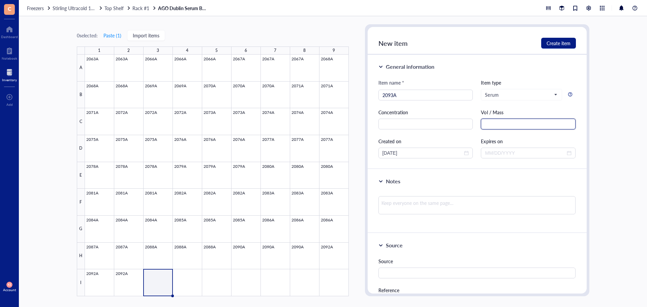
click at [500, 122] on input "text" at bounding box center [528, 124] width 95 height 11
paste input "1.5 mL"
type input "1.5 mL"
drag, startPoint x: 394, startPoint y: 153, endPoint x: 382, endPoint y: 154, distance: 12.6
click at [382, 154] on div "[DATE]" at bounding box center [426, 153] width 95 height 11
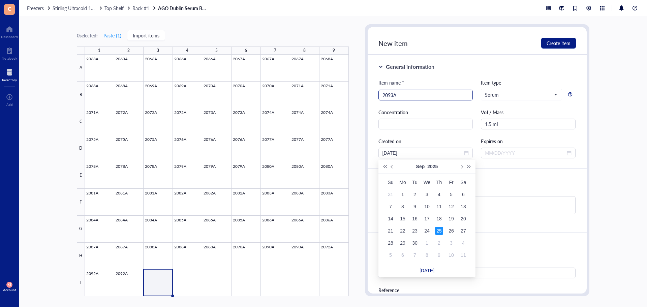
click at [394, 92] on input "2093A" at bounding box center [426, 95] width 87 height 10
click at [391, 96] on input "2093A" at bounding box center [426, 95] width 87 height 10
type input "2091A"
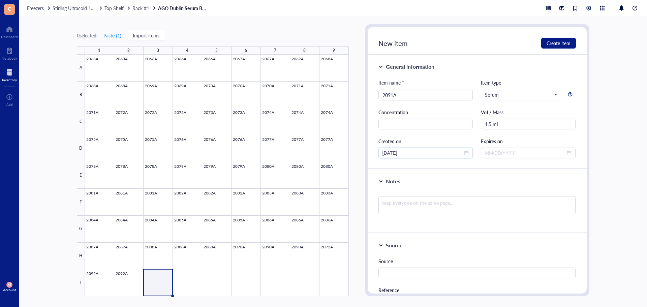
drag, startPoint x: 395, startPoint y: 153, endPoint x: 368, endPoint y: 156, distance: 26.8
click at [368, 156] on div "General information Item name * 2091A Item type Serum Concentration Vol / Mass …" at bounding box center [477, 112] width 219 height 115
type input "[DATE]"
click at [557, 44] on span "Create item" at bounding box center [559, 42] width 24 height 5
type input "[DATE]"
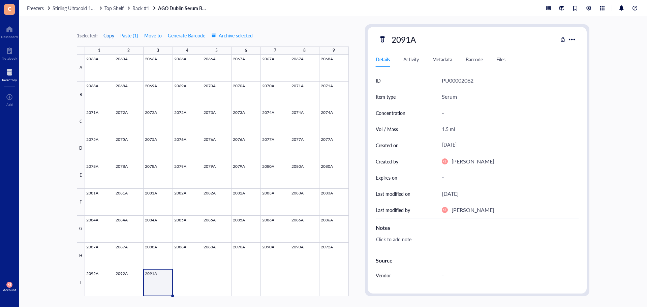
click at [112, 36] on span "Copy" at bounding box center [109, 35] width 11 height 5
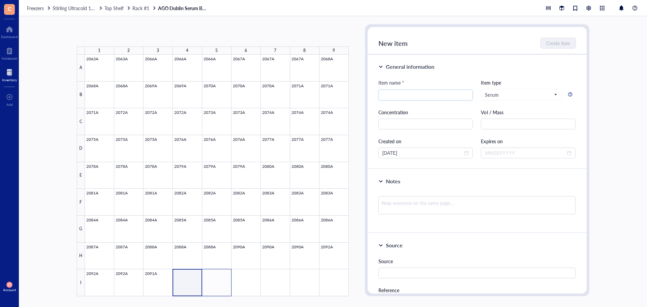
drag, startPoint x: 192, startPoint y: 294, endPoint x: 221, endPoint y: 287, distance: 29.8
click at [221, 287] on div at bounding box center [217, 176] width 264 height 242
click at [111, 35] on button "Paste ( 1 )" at bounding box center [112, 35] width 19 height 11
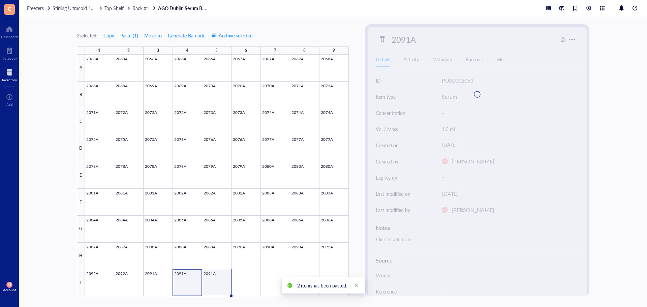
click at [213, 286] on div at bounding box center [217, 176] width 264 height 242
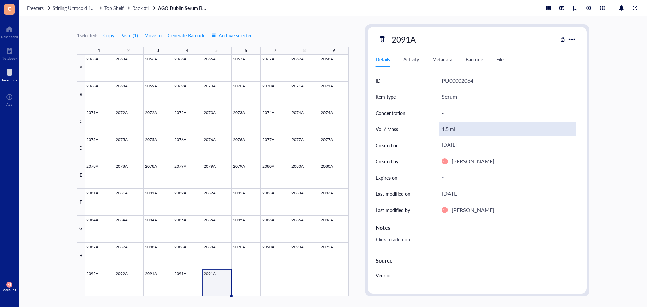
click at [450, 132] on div "1.5 mL" at bounding box center [507, 129] width 137 height 14
click at [448, 129] on input "1.5 mL" at bounding box center [508, 128] width 136 height 13
type input "1.0 mL"
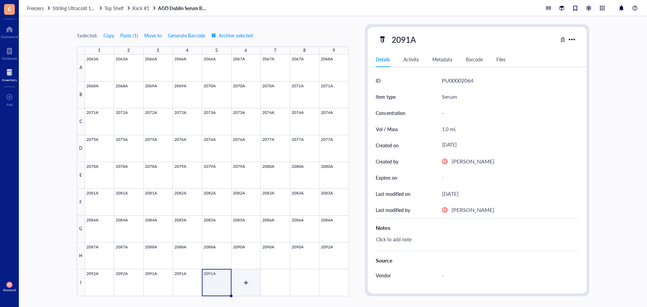
click at [253, 278] on div at bounding box center [217, 176] width 264 height 242
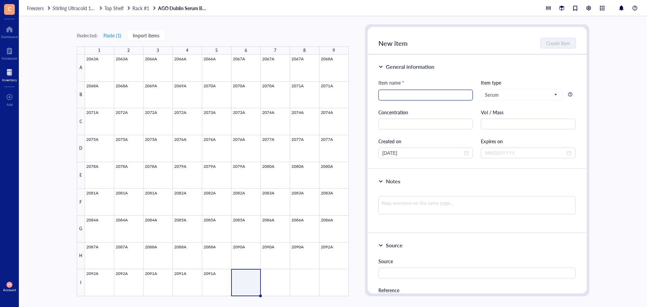
click at [416, 99] on input "search" at bounding box center [426, 95] width 87 height 10
type input "2093A"
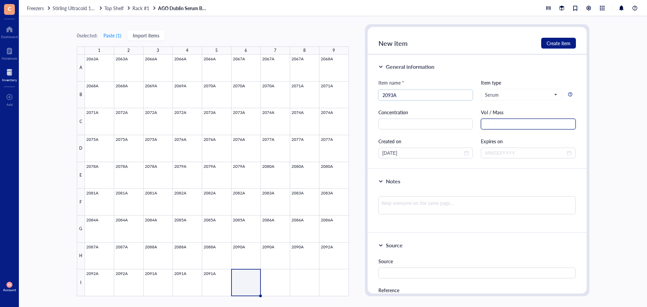
click at [507, 126] on input "text" at bounding box center [528, 124] width 95 height 11
paste input "1.5 mL"
type input "1.5 mL"
drag, startPoint x: 393, startPoint y: 154, endPoint x: 374, endPoint y: 154, distance: 19.2
click at [374, 154] on div "General information Item name * 2093A Item type Serum Concentration Vol / Mass …" at bounding box center [477, 112] width 219 height 115
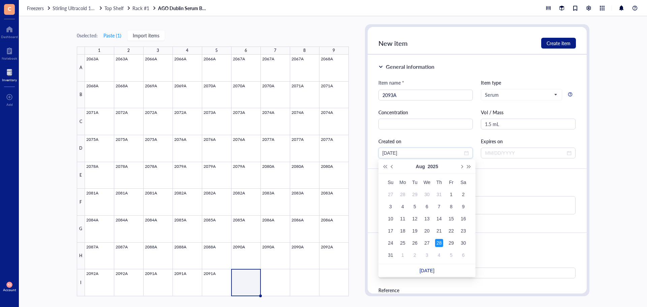
type input "[DATE]"
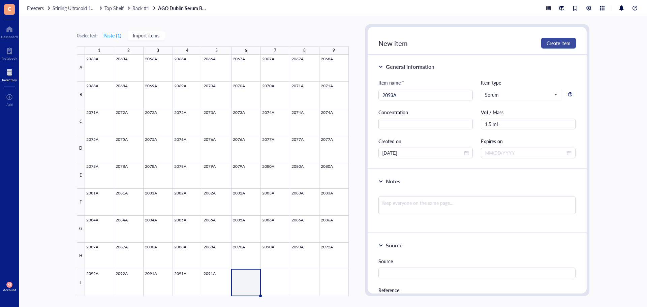
click at [547, 48] on button "Create item" at bounding box center [558, 43] width 35 height 11
type input "[DATE]"
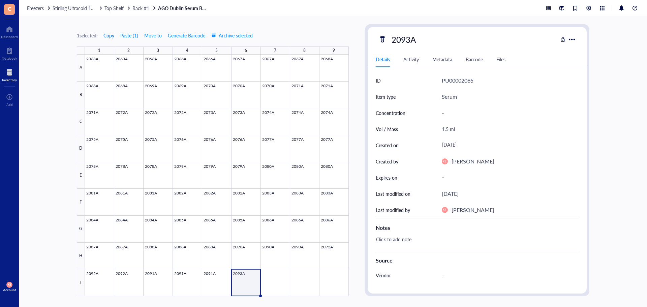
click at [108, 37] on span "Copy" at bounding box center [109, 35] width 11 height 5
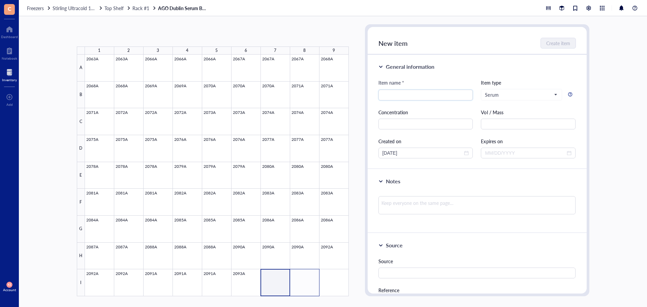
click at [297, 282] on div at bounding box center [217, 176] width 264 height 242
click at [119, 37] on button "Paste ( 1 )" at bounding box center [112, 35] width 19 height 11
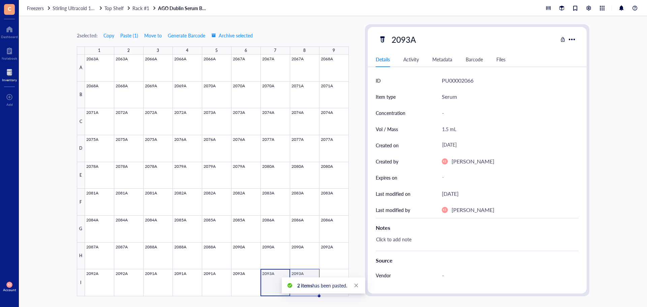
click at [303, 273] on div at bounding box center [217, 176] width 264 height 242
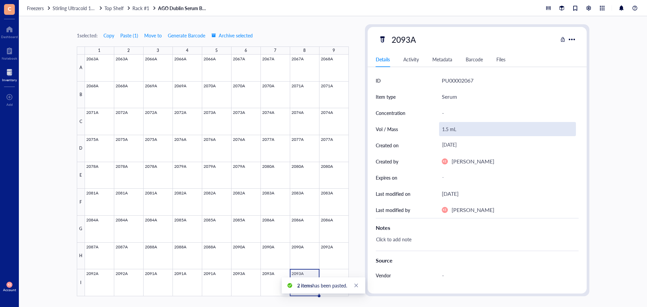
click at [447, 128] on div "1.5 mL" at bounding box center [507, 129] width 137 height 14
drag, startPoint x: 448, startPoint y: 129, endPoint x: 442, endPoint y: 130, distance: 5.9
click at [442, 130] on input "1.5 mL" at bounding box center [508, 128] width 136 height 13
type input "0.4 mL"
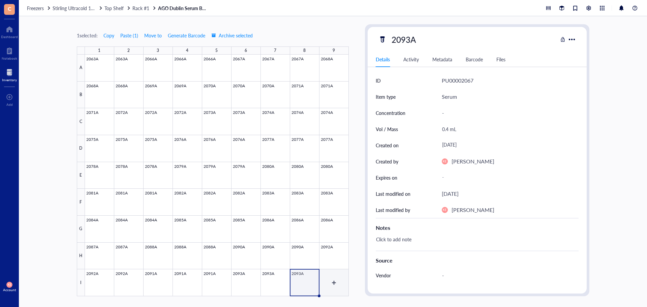
click at [343, 286] on div at bounding box center [217, 176] width 264 height 242
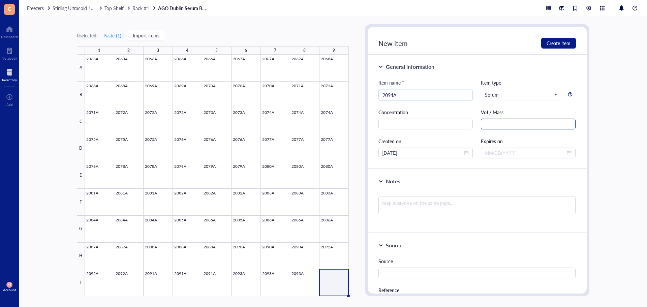
type input "2094A"
click at [497, 125] on input "text" at bounding box center [528, 124] width 95 height 11
paste input "1.5 mL"
type input "1.5 mL"
drag, startPoint x: 393, startPoint y: 154, endPoint x: 383, endPoint y: 155, distance: 9.5
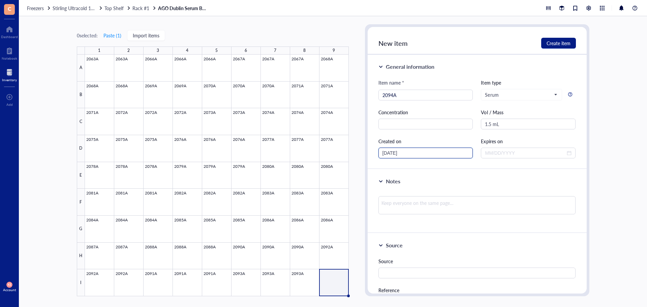
click at [383, 155] on input "[DATE]" at bounding box center [423, 152] width 81 height 7
drag, startPoint x: 394, startPoint y: 153, endPoint x: 380, endPoint y: 153, distance: 14.2
click at [380, 153] on div "[DATE]" at bounding box center [426, 153] width 95 height 11
type input "[DATE]"
click at [563, 41] on span "Create item" at bounding box center [559, 42] width 24 height 5
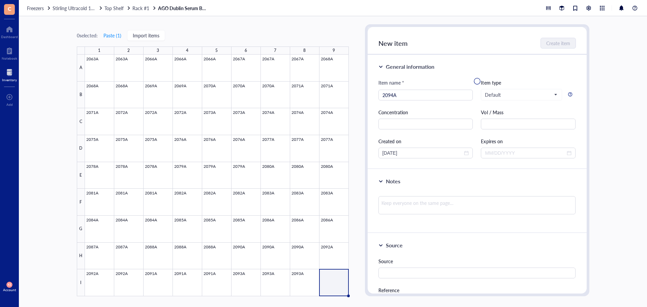
type input "[DATE]"
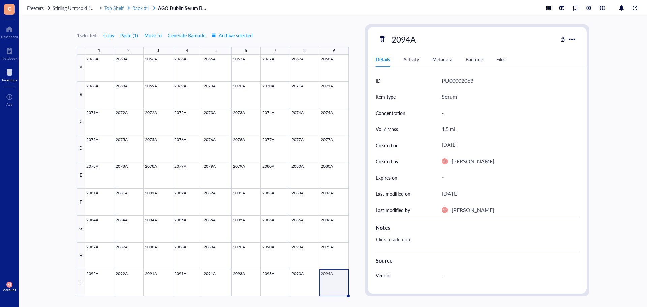
click at [143, 5] on span "Rack #1" at bounding box center [141, 8] width 17 height 7
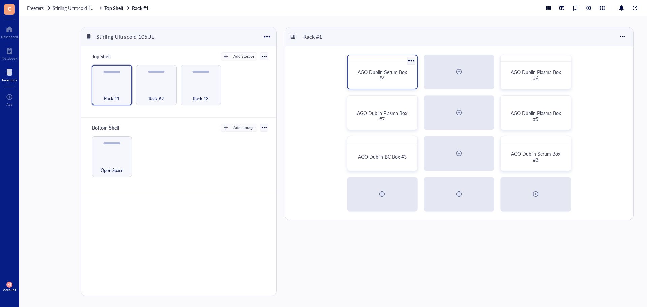
click at [376, 65] on div "AGO Dublin Serum Box #4" at bounding box center [383, 75] width 64 height 21
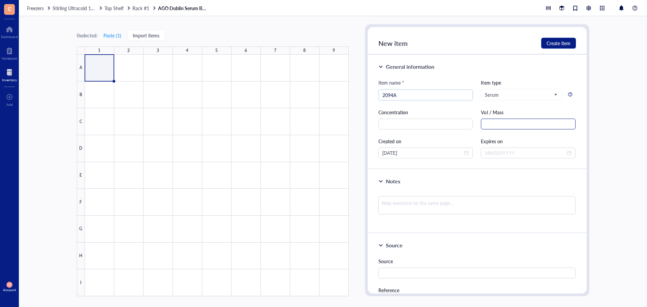
type input "2094A"
click at [496, 122] on input "text" at bounding box center [528, 124] width 95 height 11
paste input "1.5 mL"
type input "1.5 mL"
drag, startPoint x: 393, startPoint y: 151, endPoint x: 366, endPoint y: 153, distance: 27.4
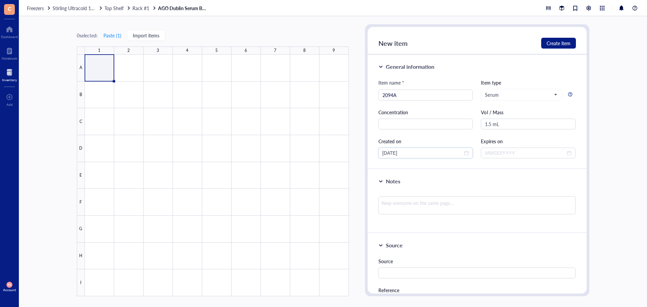
click at [366, 153] on div "New item Create item General information Item name * 2094A Item type Serum Conc…" at bounding box center [477, 160] width 225 height 272
click at [450, 74] on div "General information Item name * 2094A Item type Serum Concentration Vol / Mass …" at bounding box center [477, 112] width 219 height 115
drag, startPoint x: 395, startPoint y: 152, endPoint x: 383, endPoint y: 154, distance: 13.0
click at [383, 154] on input "[DATE]" at bounding box center [423, 152] width 81 height 7
click at [390, 153] on input "[DATE]" at bounding box center [423, 152] width 81 height 7
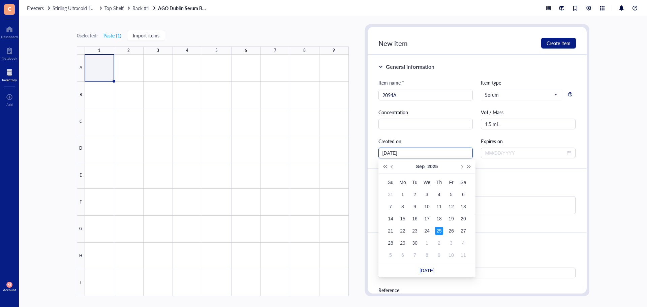
click at [394, 153] on input "[DATE]" at bounding box center [423, 152] width 81 height 7
drag, startPoint x: 394, startPoint y: 153, endPoint x: 382, endPoint y: 153, distance: 12.5
click at [382, 153] on div "[DATE]" at bounding box center [426, 153] width 95 height 11
type input "[DATE]"
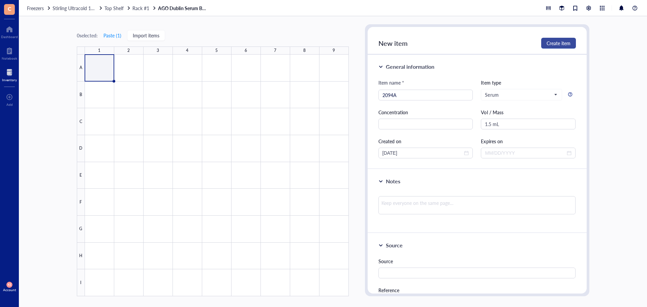
click at [571, 42] on button "Create item" at bounding box center [558, 43] width 35 height 11
type input "[DATE]"
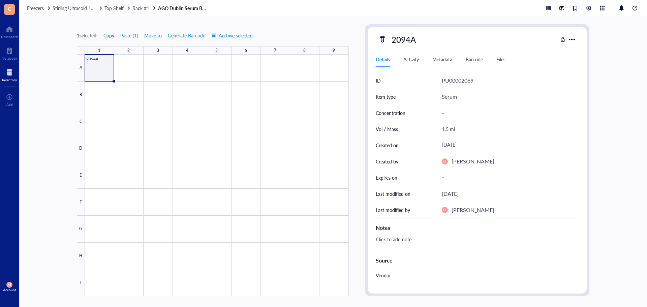
click at [108, 36] on span "Copy" at bounding box center [109, 35] width 11 height 5
click at [121, 80] on div at bounding box center [217, 176] width 264 height 242
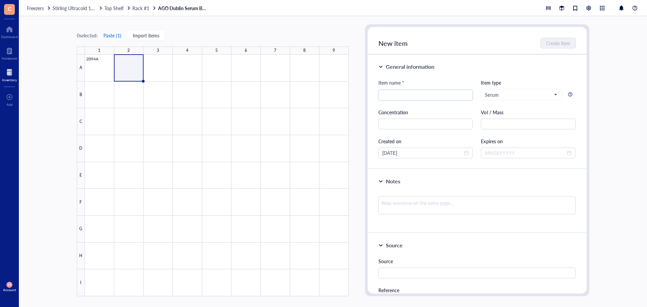
click at [114, 37] on button "Paste ( 1 )" at bounding box center [112, 35] width 19 height 11
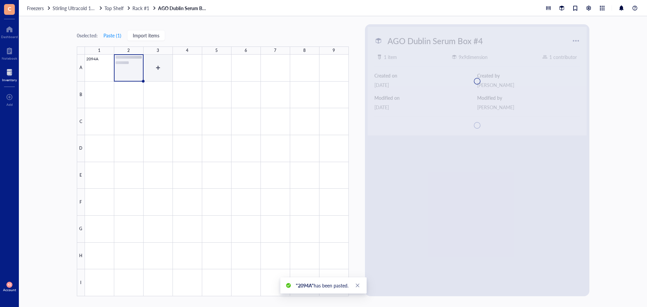
click at [152, 70] on div at bounding box center [217, 176] width 264 height 242
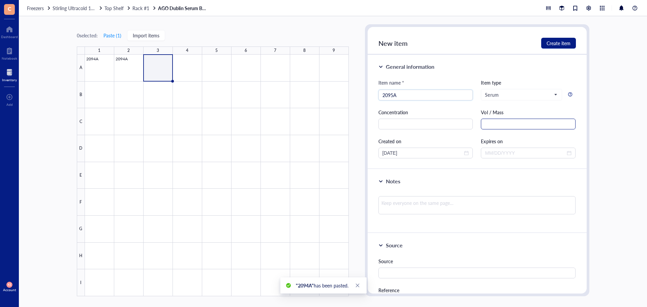
type input "2095A"
click at [502, 120] on input "text" at bounding box center [528, 124] width 95 height 11
paste input "1.5 mL"
type input "1.5 mL"
drag, startPoint x: 394, startPoint y: 153, endPoint x: 383, endPoint y: 155, distance: 12.1
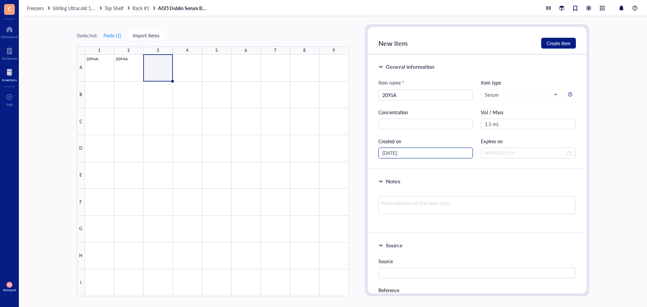
click at [383, 155] on input "[DATE]" at bounding box center [423, 152] width 81 height 7
type input "[DATE]"
click at [549, 46] on span "Create item" at bounding box center [559, 42] width 24 height 5
type input "[DATE]"
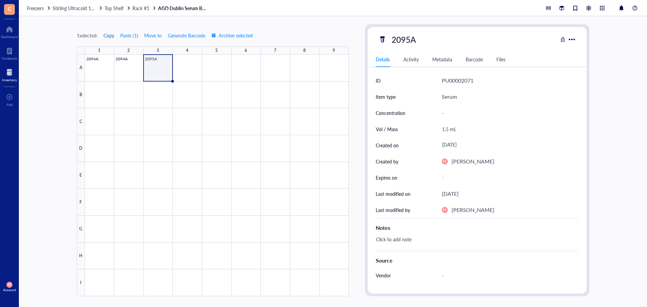
click at [110, 36] on span "Copy" at bounding box center [109, 35] width 11 height 5
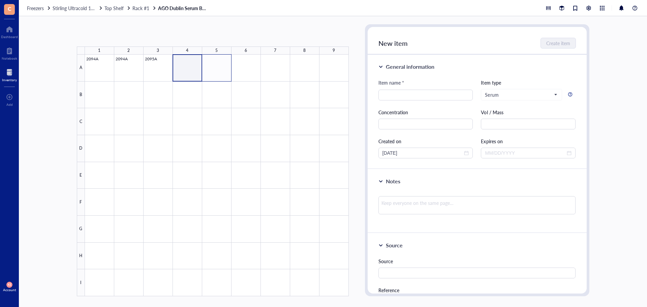
click at [221, 74] on div at bounding box center [217, 176] width 264 height 242
click at [118, 37] on button "Paste ( 1 )" at bounding box center [112, 35] width 19 height 11
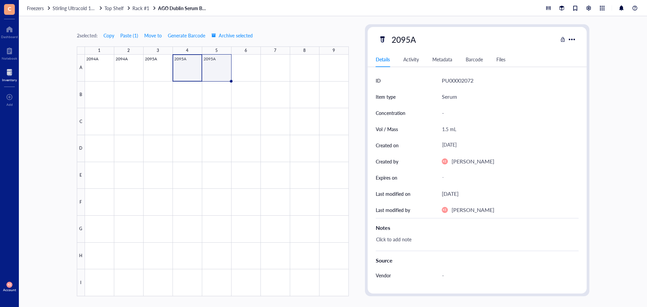
click at [227, 60] on div at bounding box center [217, 176] width 264 height 242
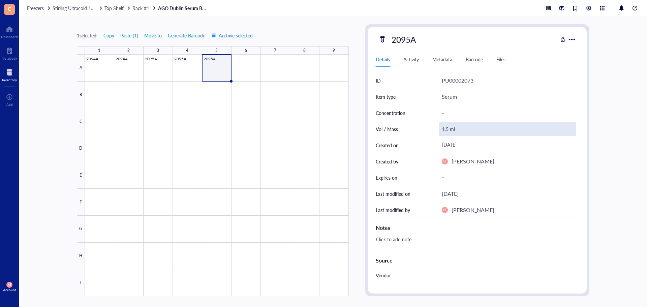
click at [442, 131] on div "1.5 mL" at bounding box center [507, 129] width 137 height 14
click at [443, 131] on input "1.5 mL" at bounding box center [508, 128] width 136 height 13
type input "0.5 mL"
click at [55, 41] on div "1 selected: Copy Paste ( 1 ) Move to Generate Barcode Archive selected 1 2 3 4 …" at bounding box center [333, 161] width 628 height 291
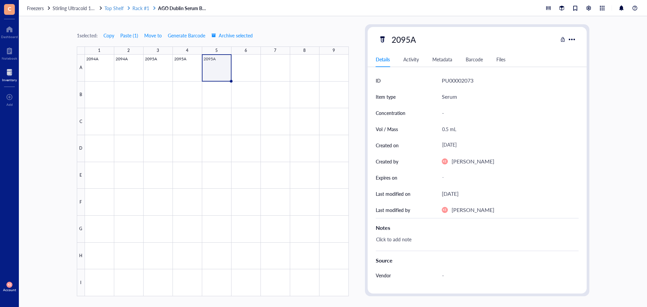
click at [141, 8] on span "Rack #1" at bounding box center [141, 8] width 17 height 7
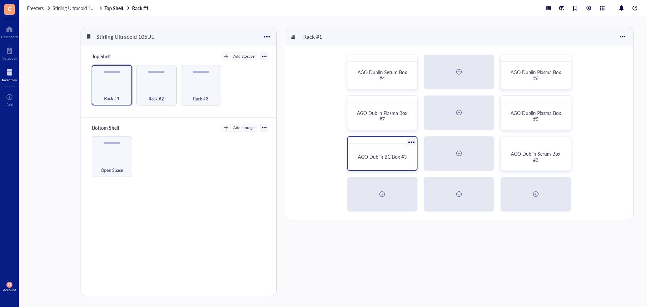
click at [384, 167] on div "AGO Dublin BC Box #3" at bounding box center [383, 156] width 64 height 21
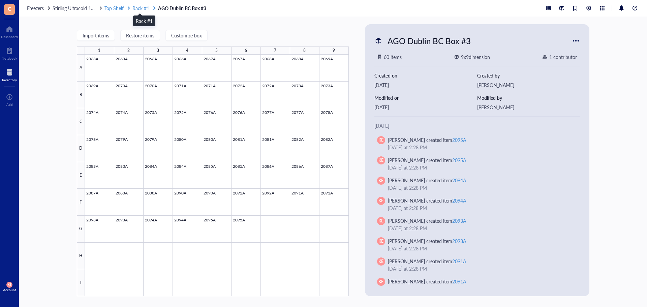
click at [140, 9] on span "Rack #1" at bounding box center [141, 8] width 17 height 7
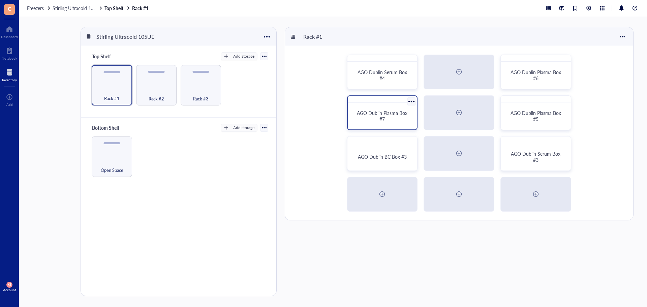
click at [398, 127] on div "AGO Dublin Plasma Box #7" at bounding box center [382, 112] width 71 height 35
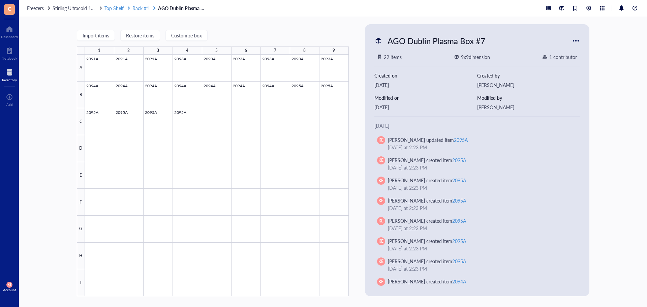
click at [142, 8] on span "Rack #1" at bounding box center [141, 8] width 17 height 7
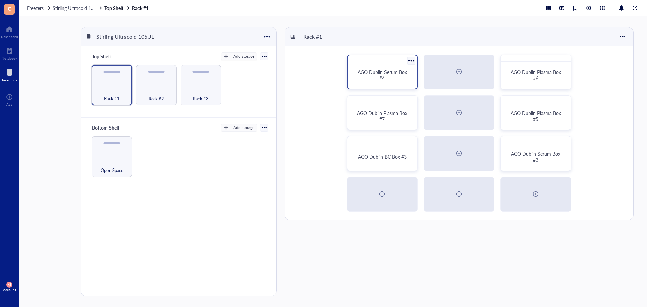
click at [381, 76] on span "AGO Dublin Serum Box #4" at bounding box center [383, 75] width 51 height 13
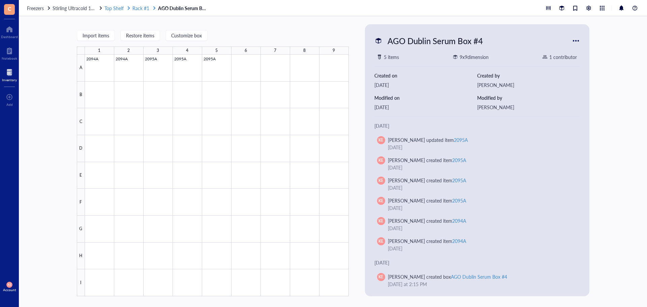
click at [146, 7] on span "Rack #1" at bounding box center [141, 8] width 17 height 7
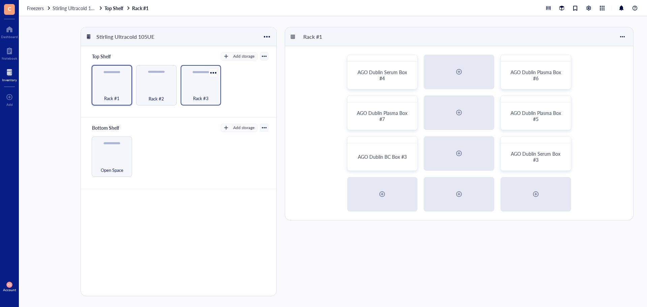
click at [213, 94] on div "Rack #3" at bounding box center [201, 94] width 34 height 15
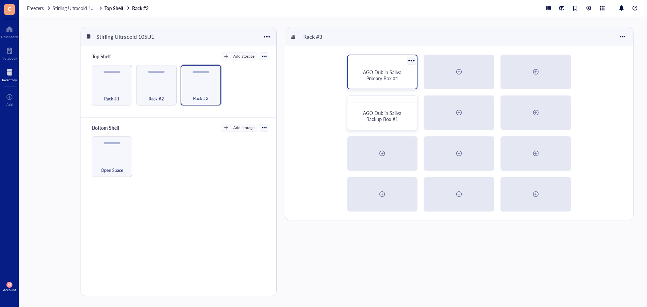
click at [379, 85] on div "AGO Dublin Saliva Primary Box #1" at bounding box center [383, 75] width 64 height 21
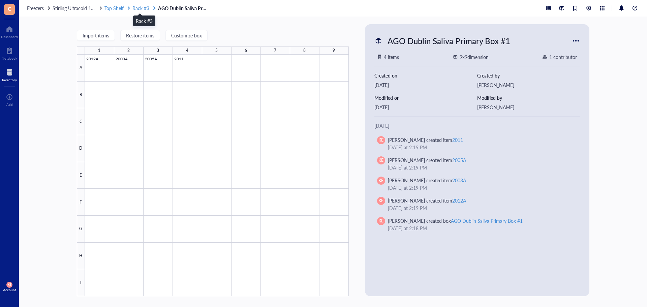
click at [139, 10] on span "Rack #3" at bounding box center [141, 8] width 17 height 7
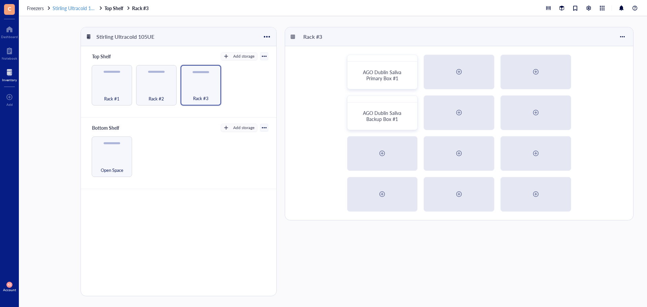
click at [71, 10] on span "Stirling Ultracold 105UE" at bounding box center [78, 8] width 50 height 7
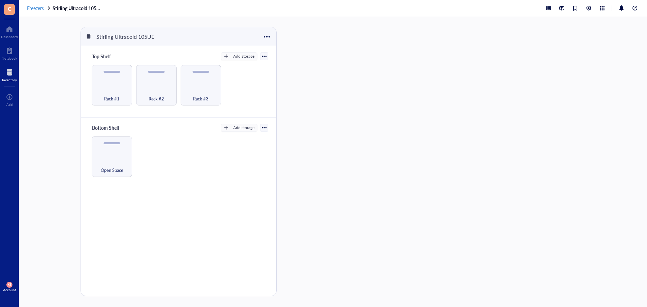
click at [31, 11] on span "Freezers" at bounding box center [35, 8] width 17 height 7
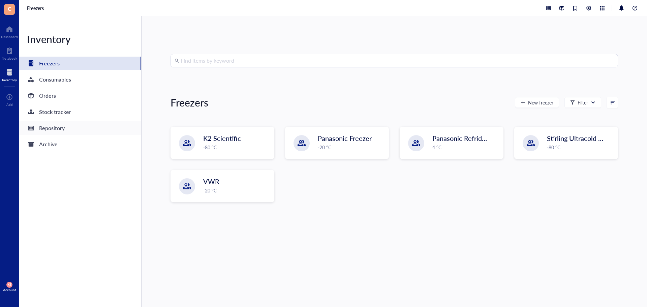
click at [50, 128] on div "Repository" at bounding box center [52, 127] width 26 height 9
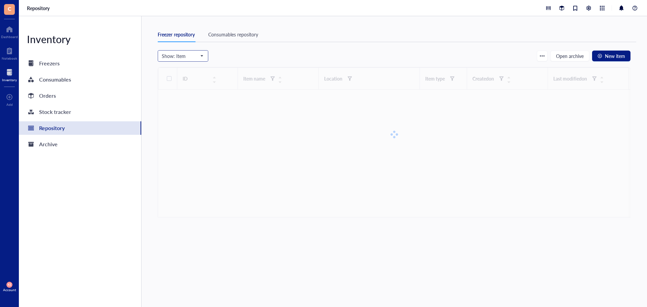
click at [204, 59] on span at bounding box center [183, 56] width 42 height 10
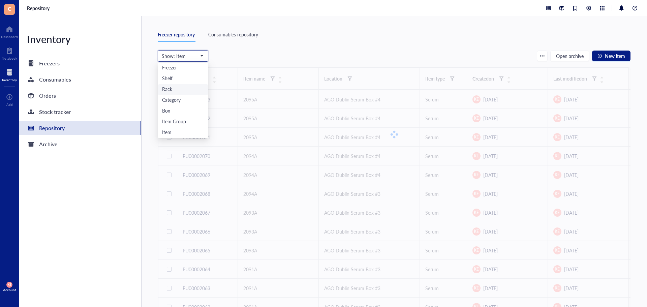
click at [189, 86] on div "Rack" at bounding box center [183, 89] width 42 height 7
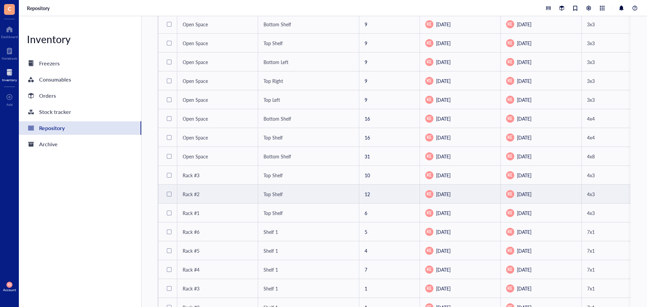
scroll to position [60, 0]
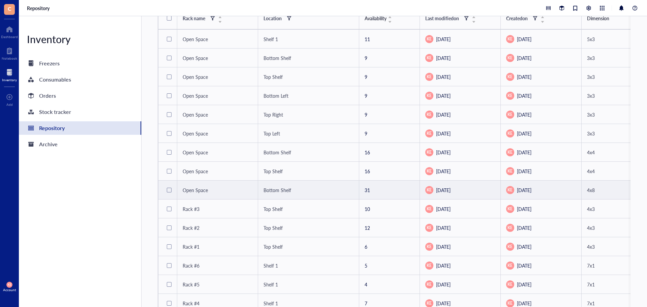
click at [206, 192] on span "Open Space" at bounding box center [195, 190] width 25 height 7
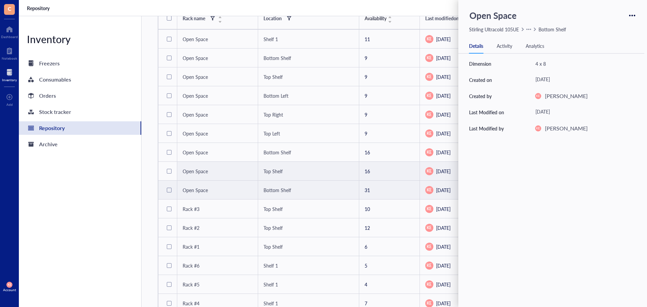
click at [367, 192] on td "31" at bounding box center [389, 190] width 61 height 19
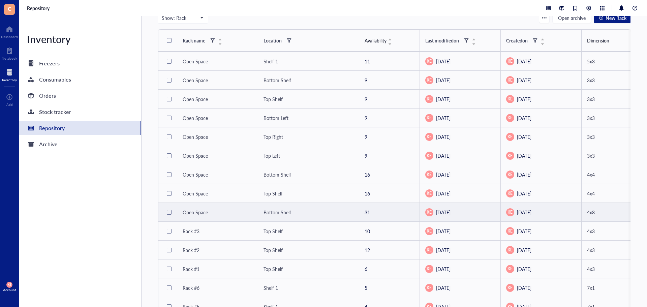
scroll to position [27, 0]
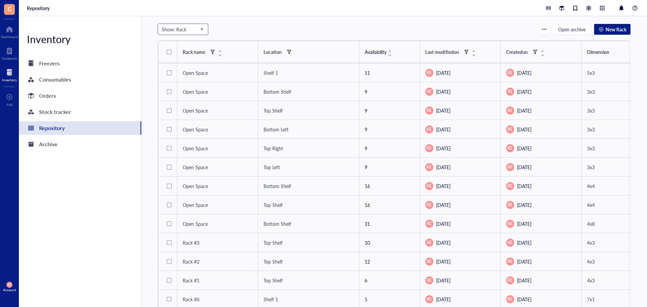
click at [203, 30] on span "Show: Rack" at bounding box center [182, 29] width 41 height 6
click at [180, 64] on div "Rack" at bounding box center [183, 62] width 42 height 7
click at [192, 31] on span "Show: Rack" at bounding box center [182, 29] width 41 height 6
click at [185, 85] on div "Box" at bounding box center [183, 84] width 42 height 7
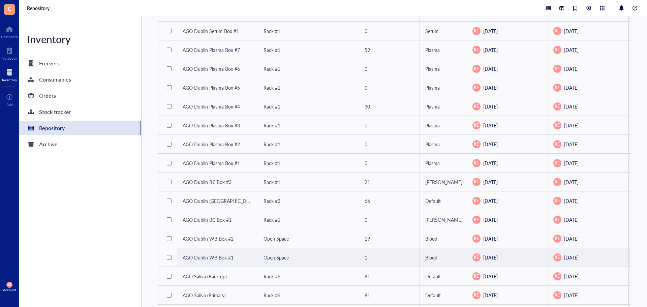
scroll to position [260, 0]
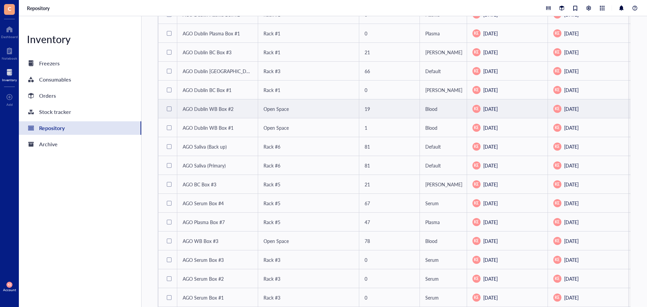
click at [215, 106] on span "AGO Dublin WB Box #2" at bounding box center [208, 109] width 51 height 7
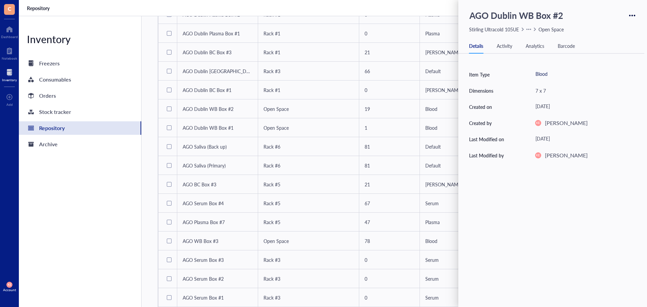
click at [507, 46] on div "Activity" at bounding box center [505, 45] width 16 height 7
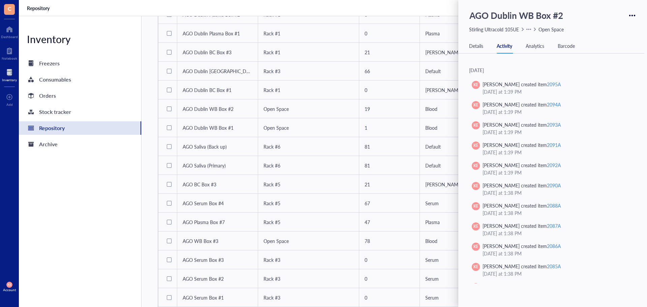
click at [535, 46] on div "Analytics" at bounding box center [535, 45] width 19 height 7
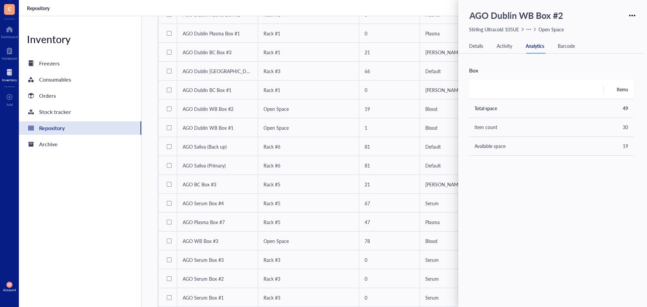
click at [559, 46] on div "Barcode" at bounding box center [566, 45] width 17 height 7
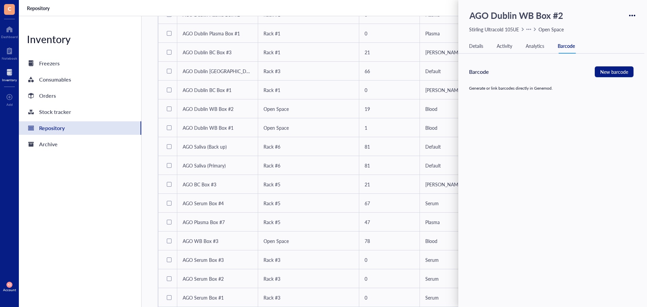
click at [474, 48] on div "Details" at bounding box center [476, 45] width 14 height 7
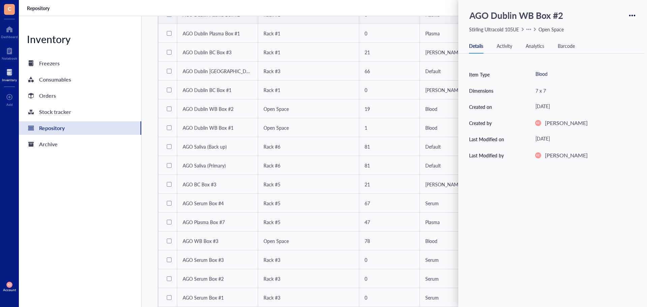
click at [403, 18] on td "0" at bounding box center [389, 14] width 61 height 19
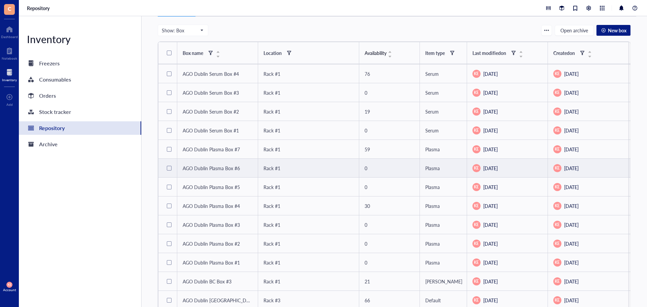
scroll to position [0, 0]
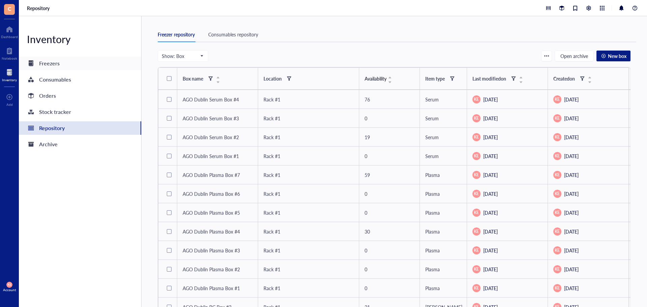
click at [113, 66] on div "Freezers" at bounding box center [80, 63] width 122 height 13
